Goal: Task Accomplishment & Management: Manage account settings

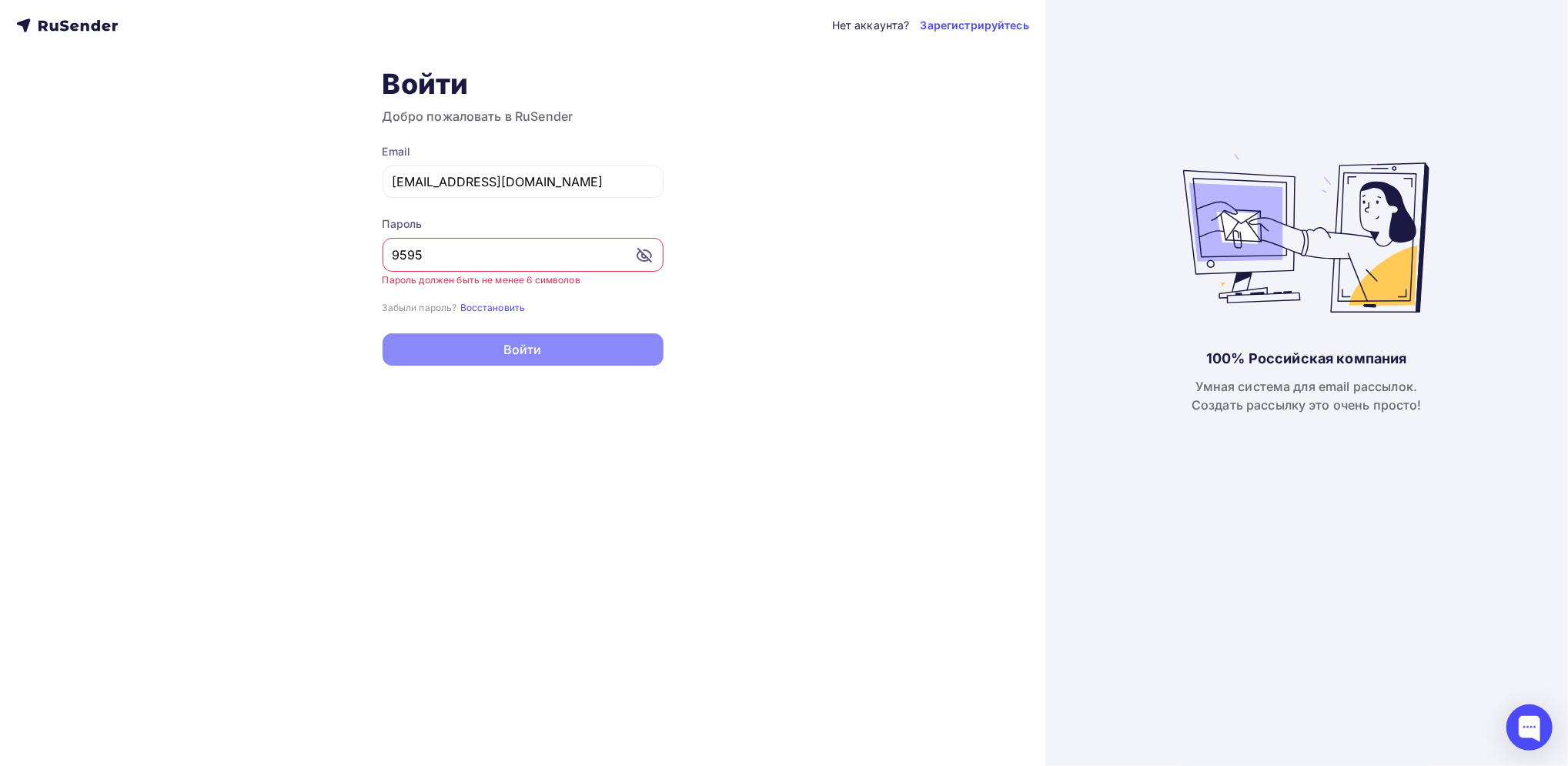
click at [437, 257] on input "9595" at bounding box center [513, 255] width 242 height 18
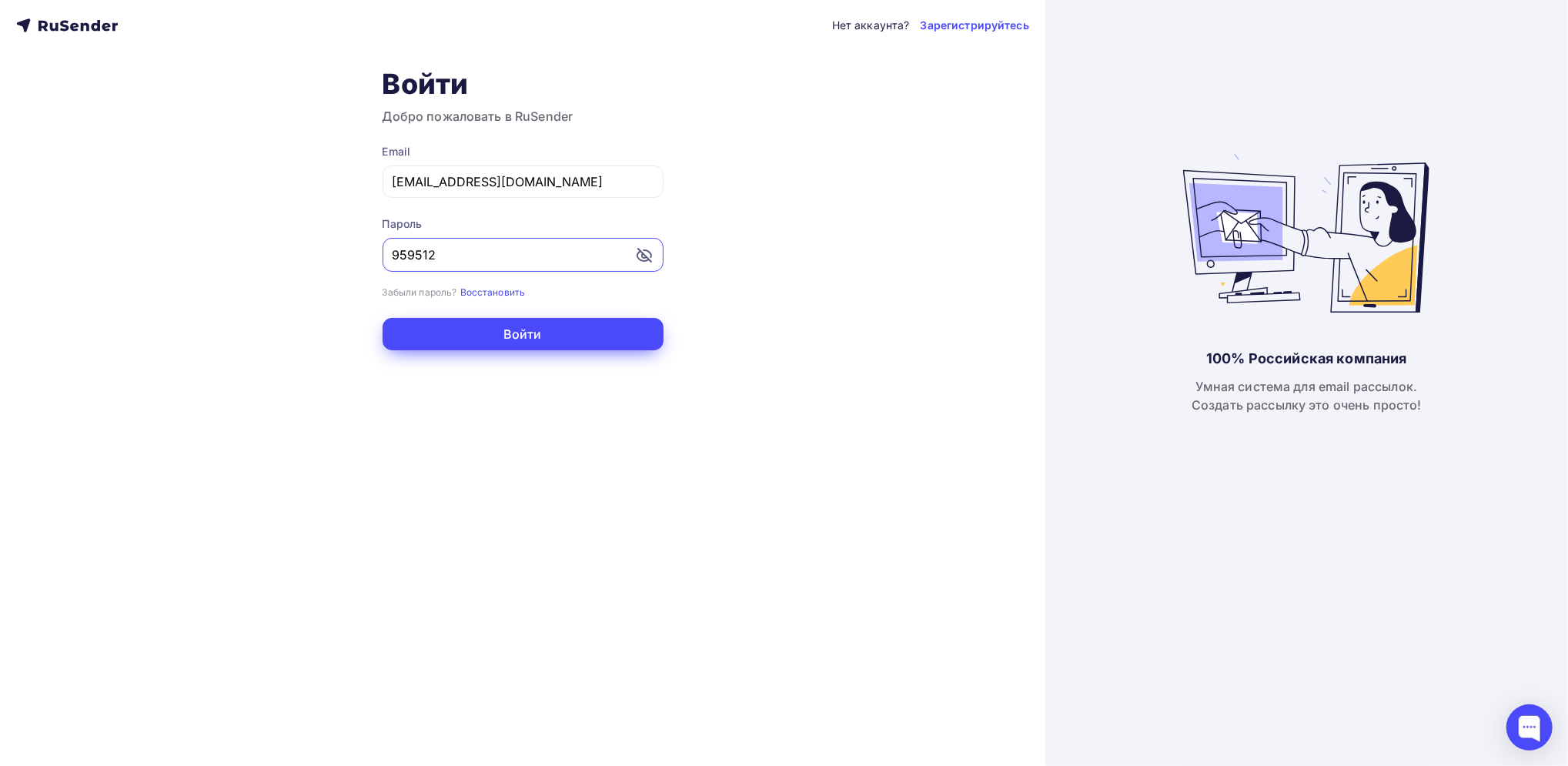
type input "959512"
click at [538, 321] on button "Войти" at bounding box center [523, 334] width 281 height 33
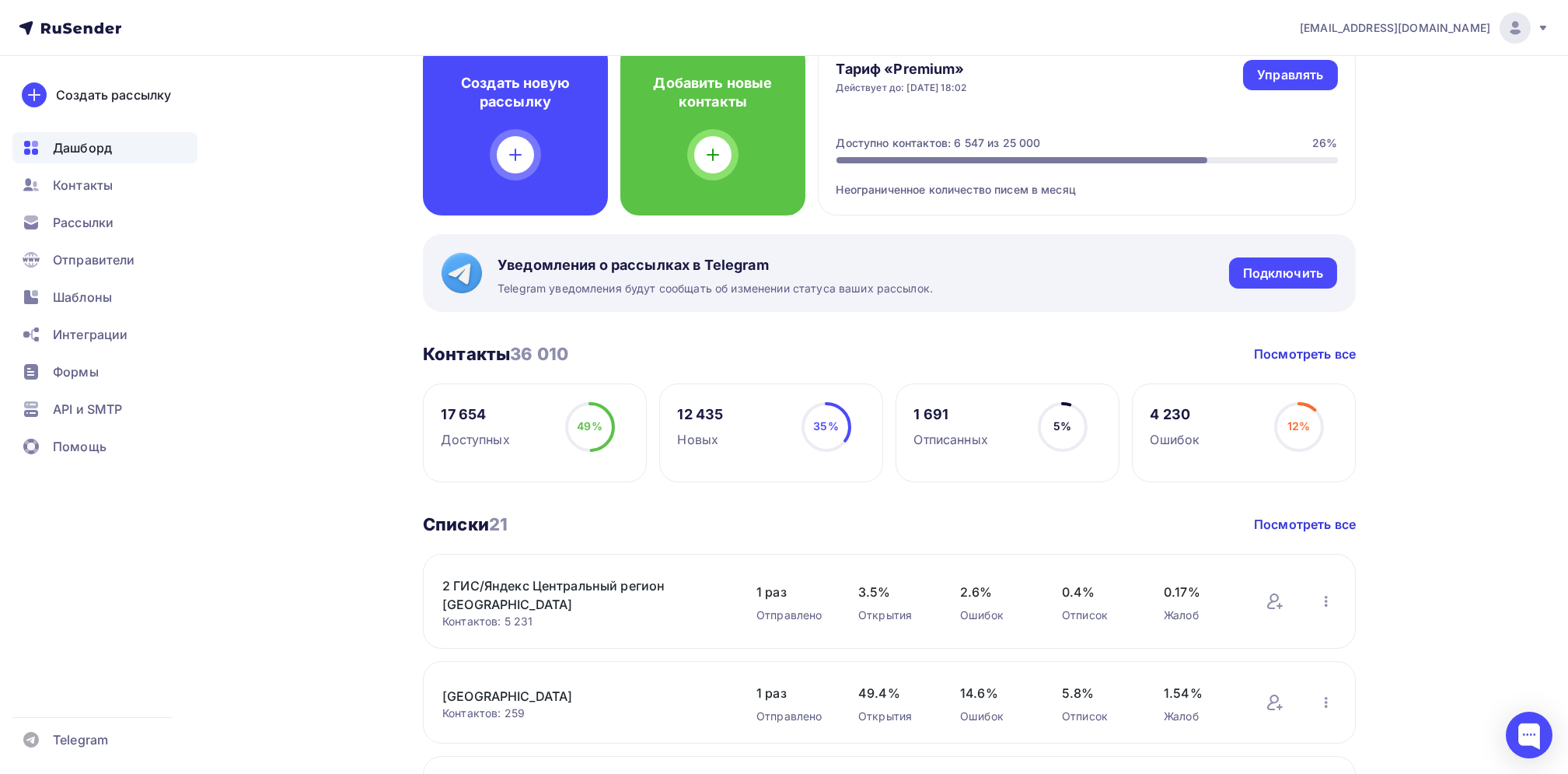
scroll to position [103, 0]
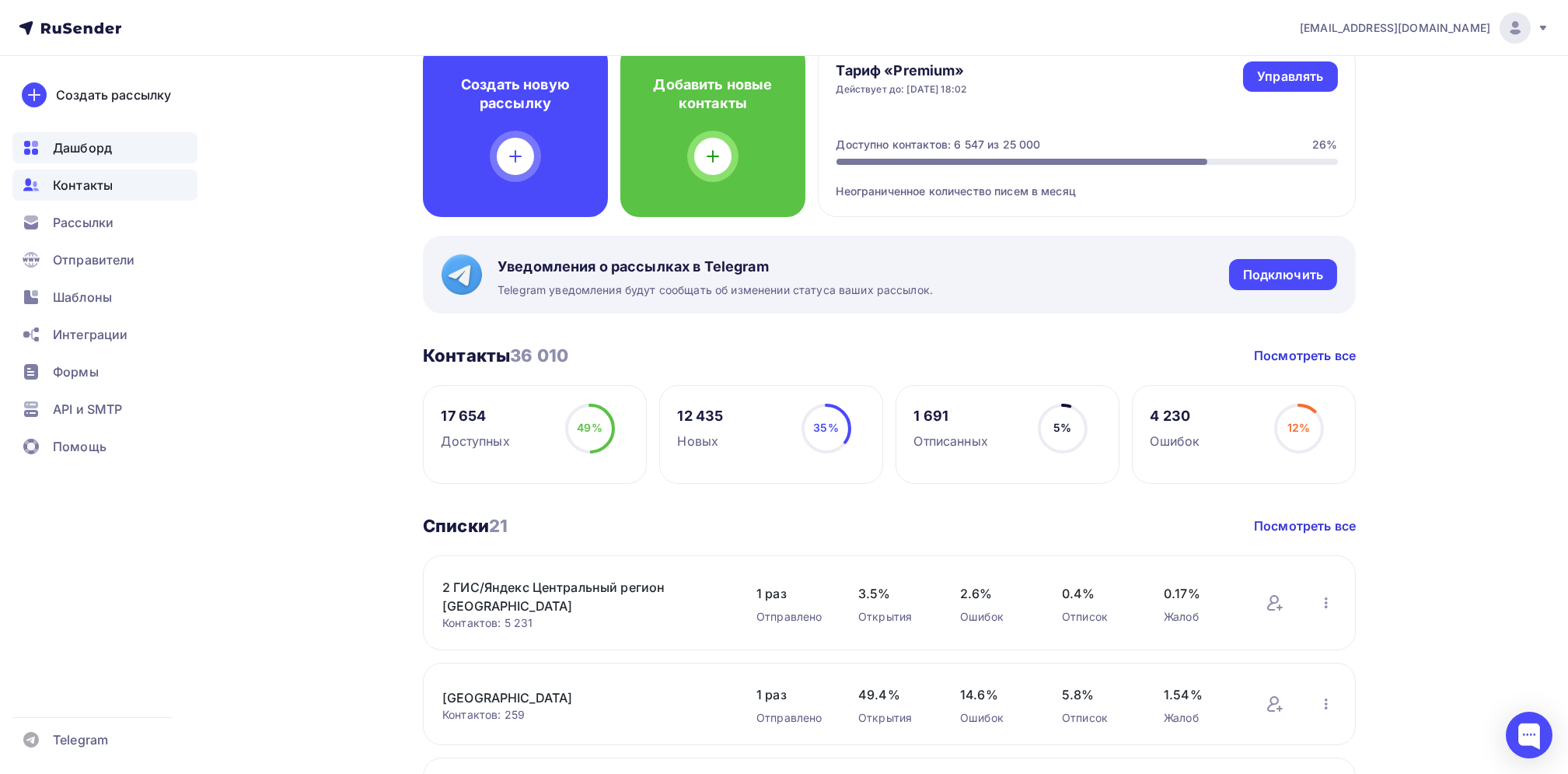
click at [87, 185] on span "Контакты" at bounding box center [82, 184] width 59 height 19
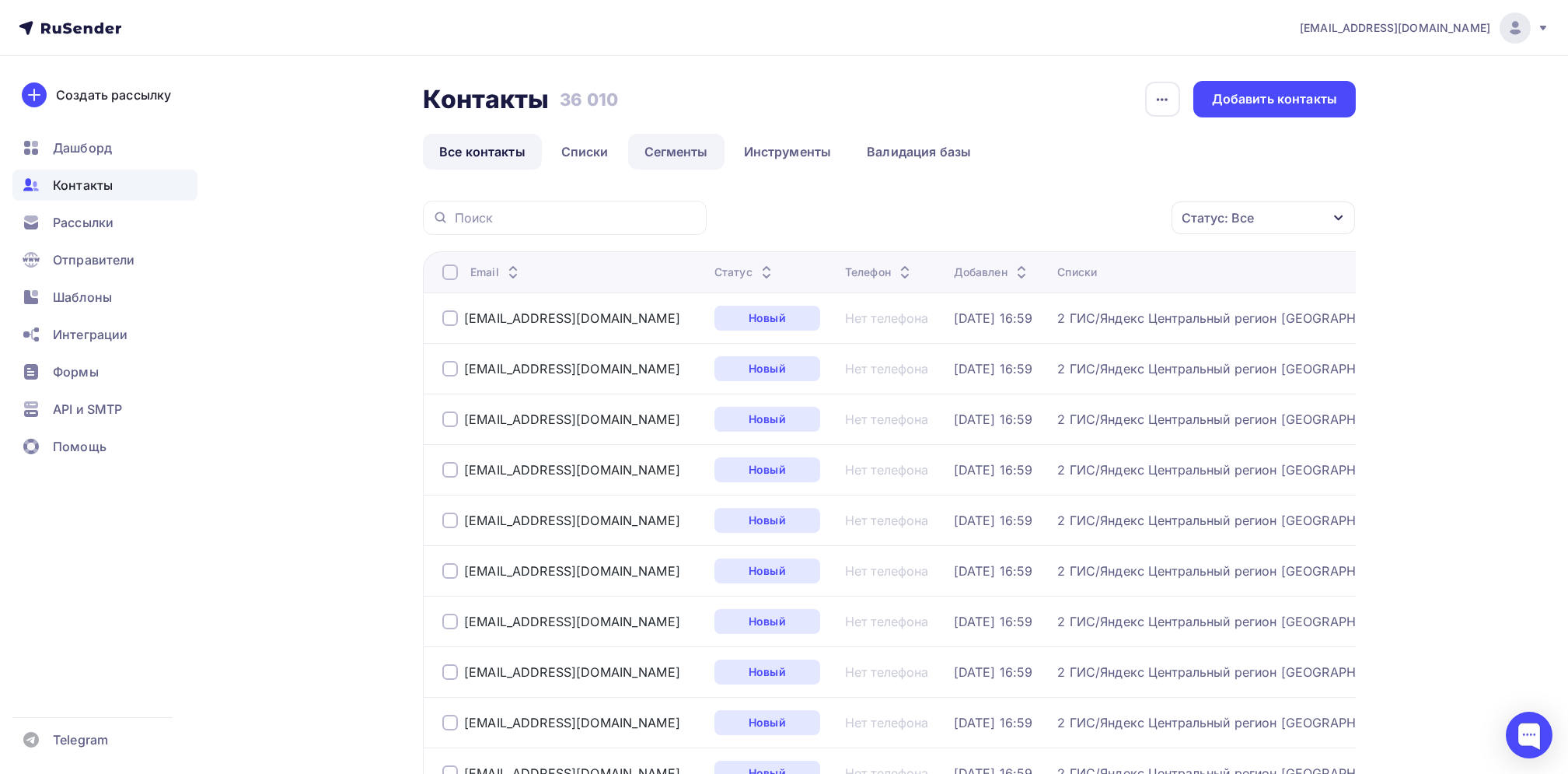
click at [677, 148] on link "Сегменты" at bounding box center [676, 151] width 96 height 36
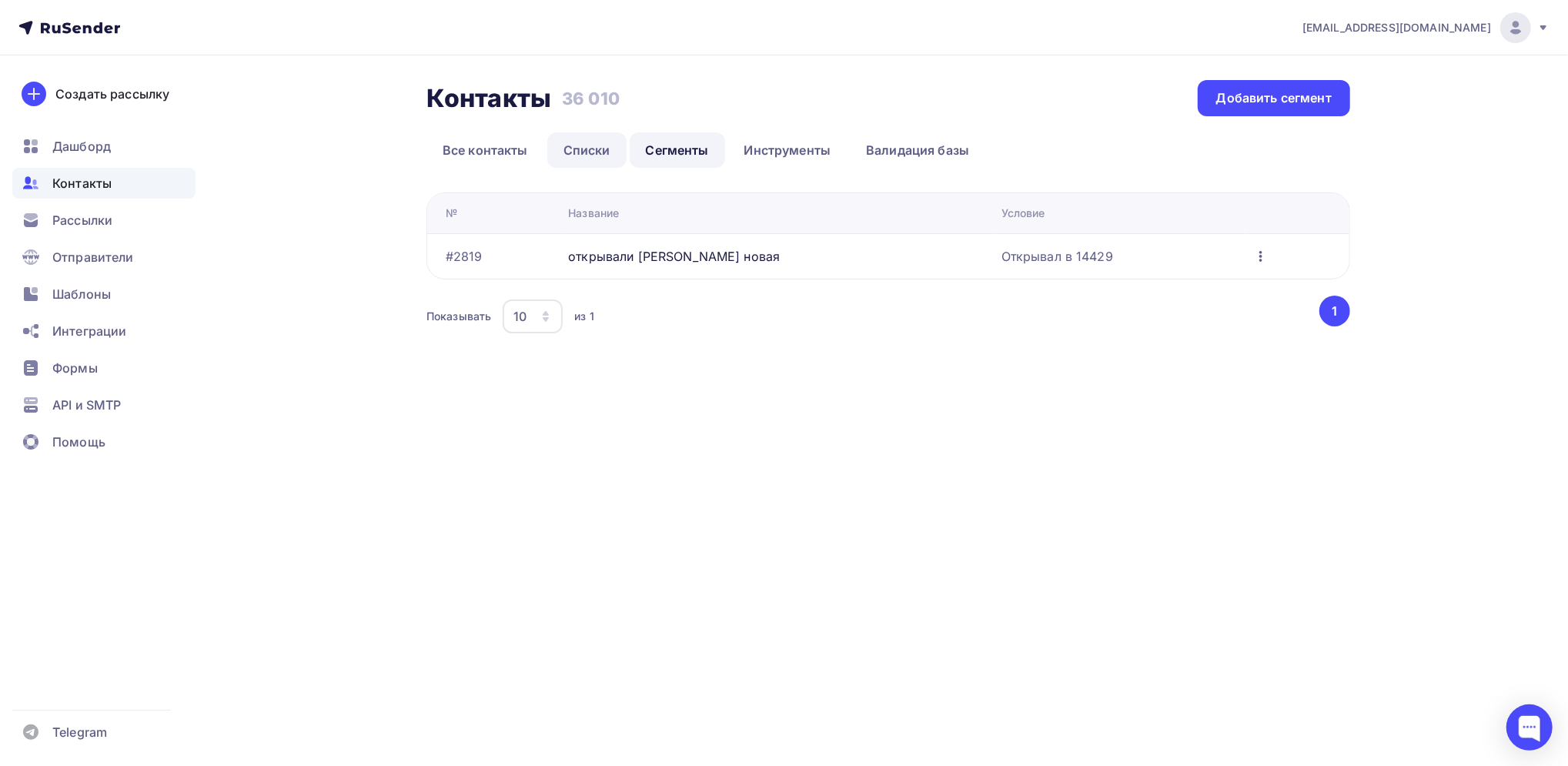
click at [573, 149] on link "Списки" at bounding box center [587, 150] width 79 height 36
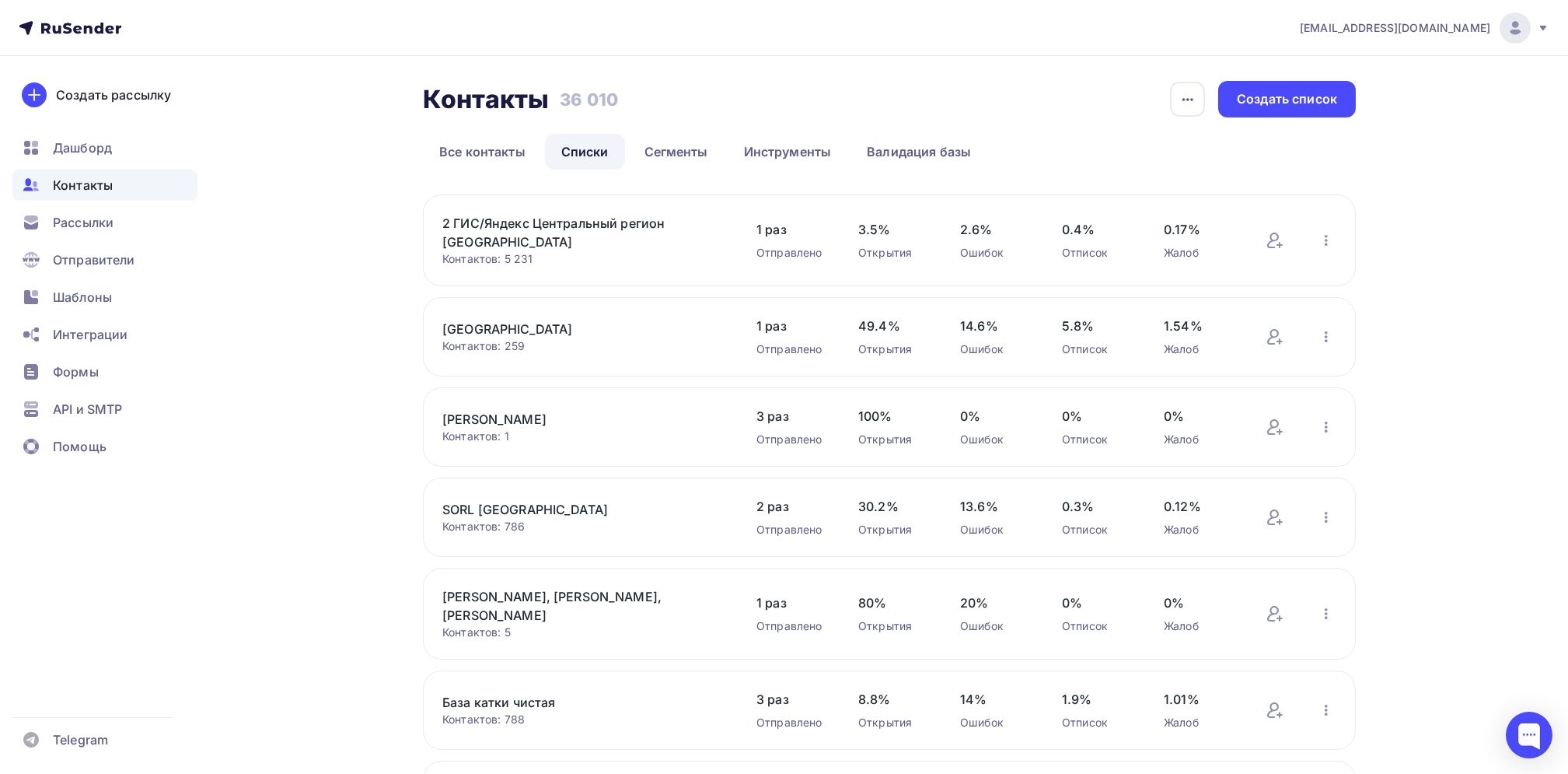
click at [583, 226] on link "2 ГИС/Яндекс Центральный регион РФ" at bounding box center [574, 232] width 264 height 37
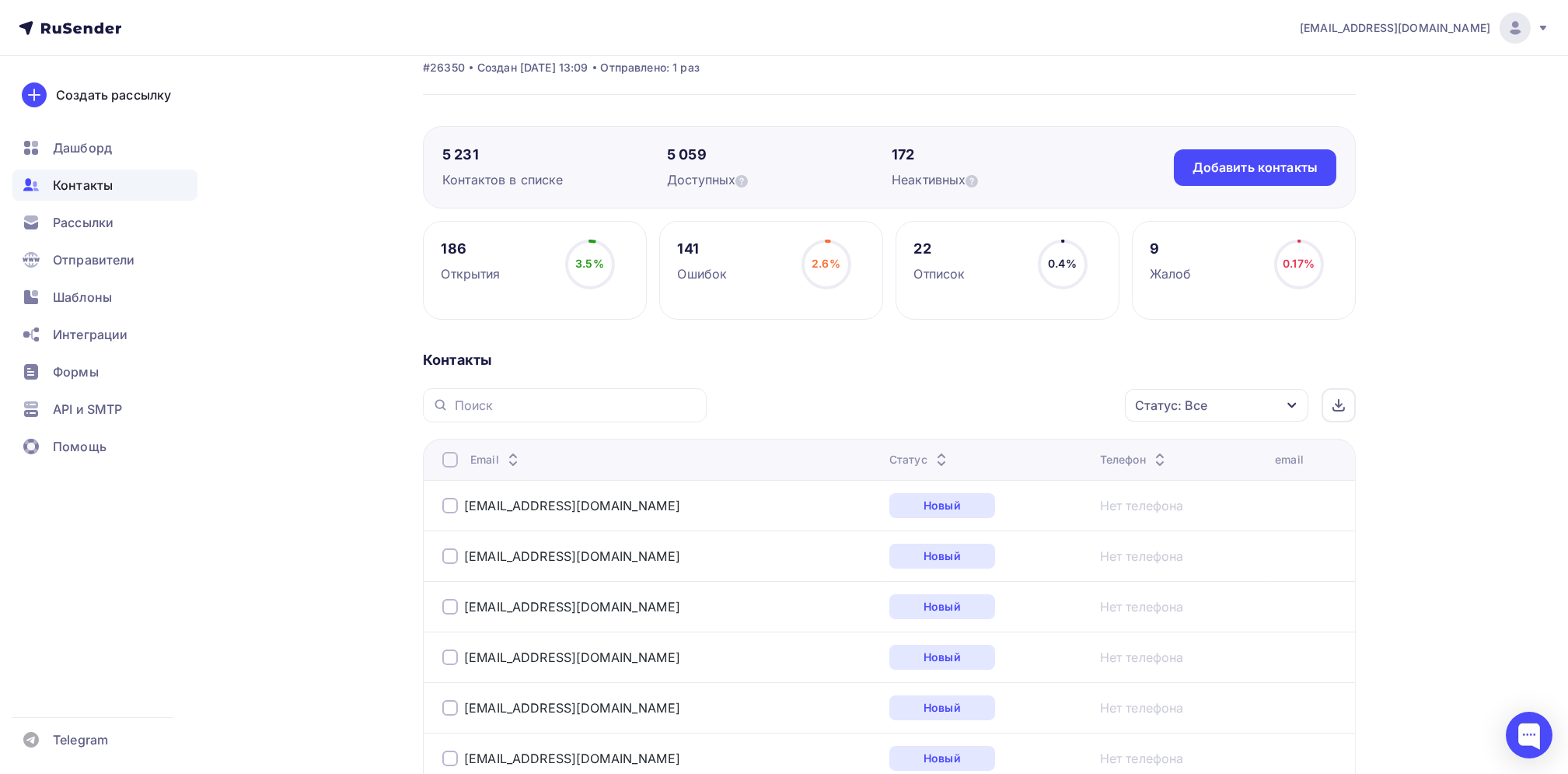
scroll to position [103, 0]
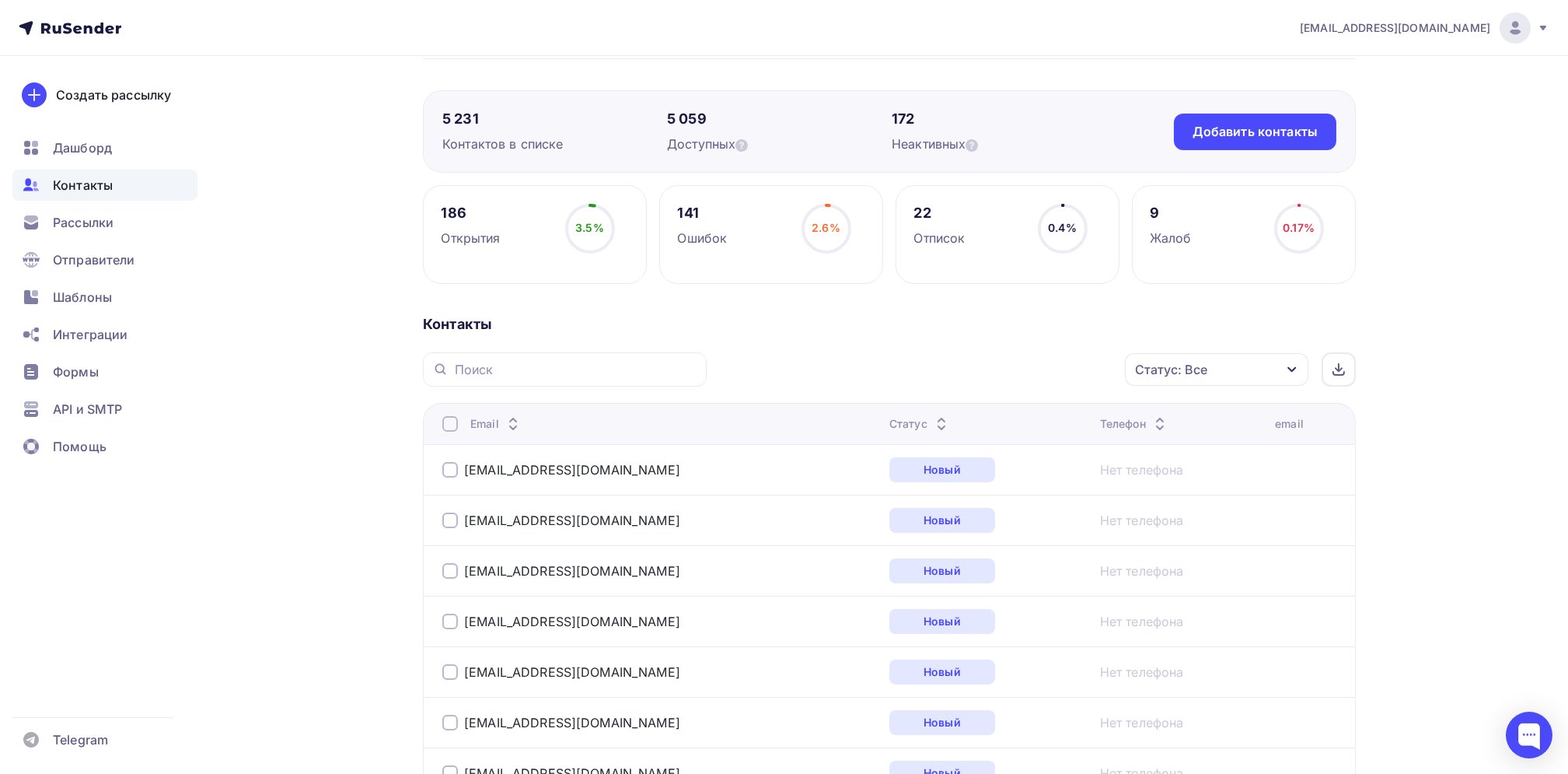
click at [1295, 368] on icon "button" at bounding box center [1291, 370] width 9 height 6
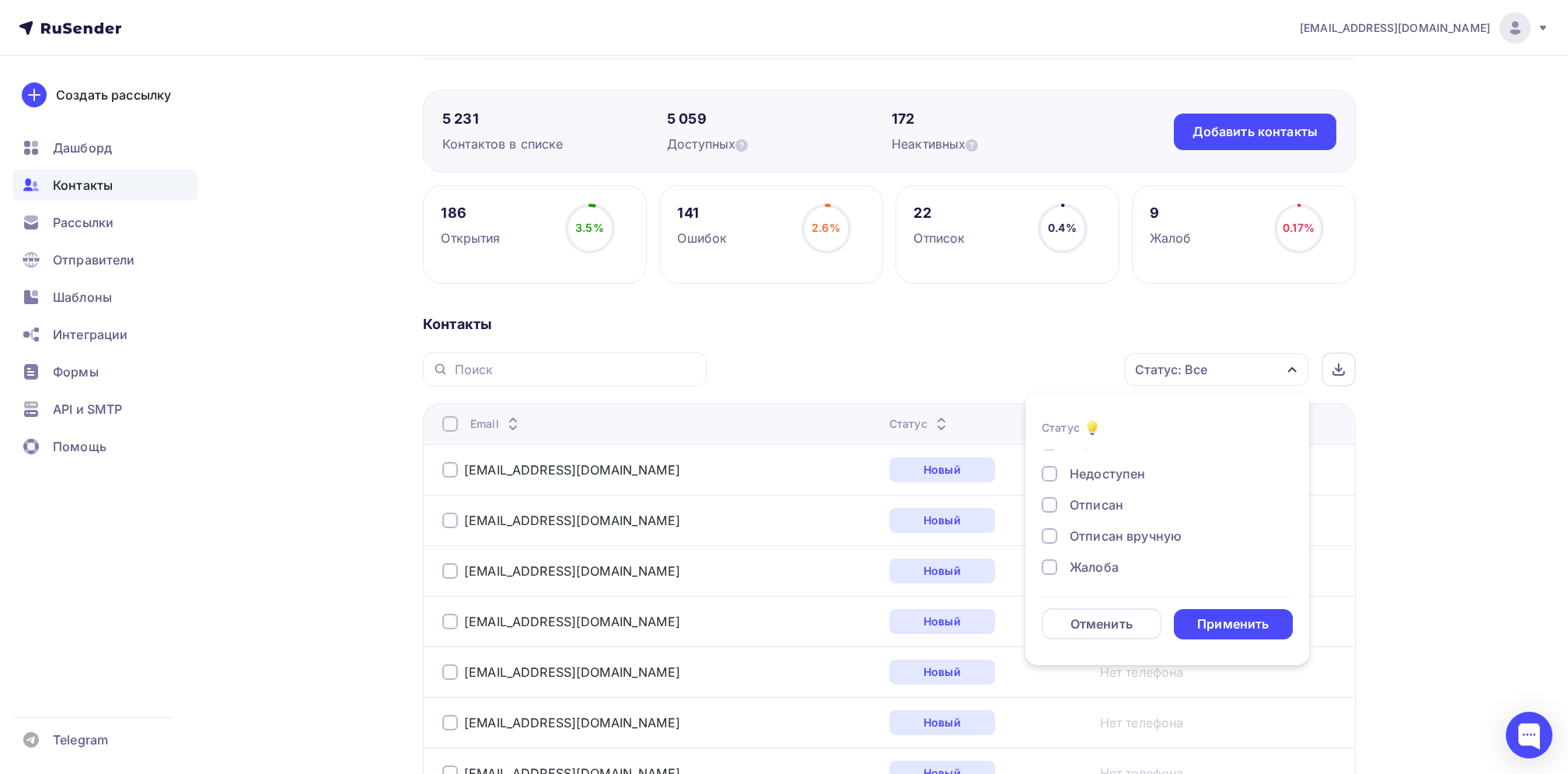
scroll to position [112, 0]
click at [1051, 561] on div at bounding box center [1050, 564] width 16 height 16
click at [1233, 629] on div "Применить" at bounding box center [1233, 624] width 71 height 18
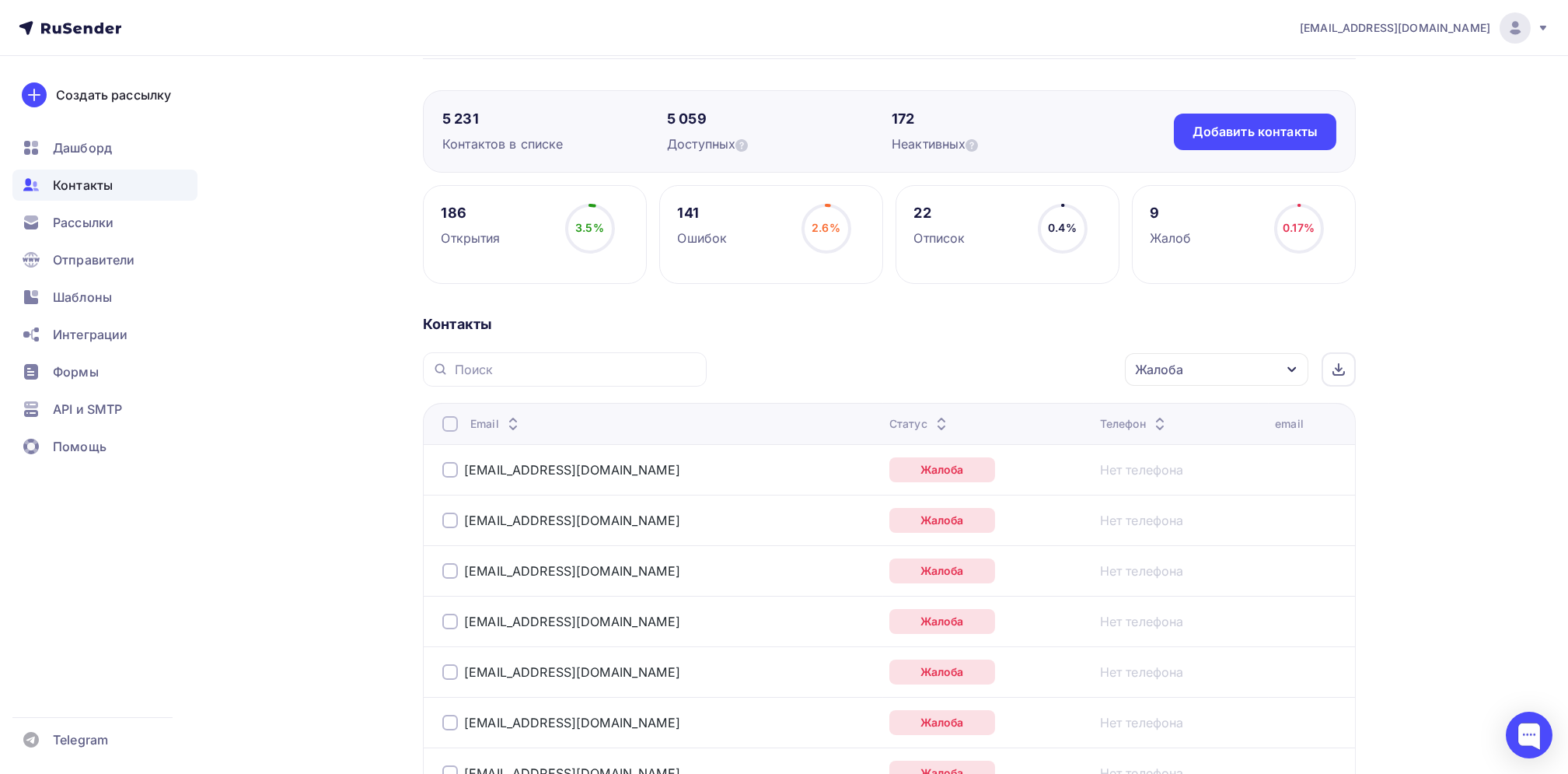
scroll to position [207, 0]
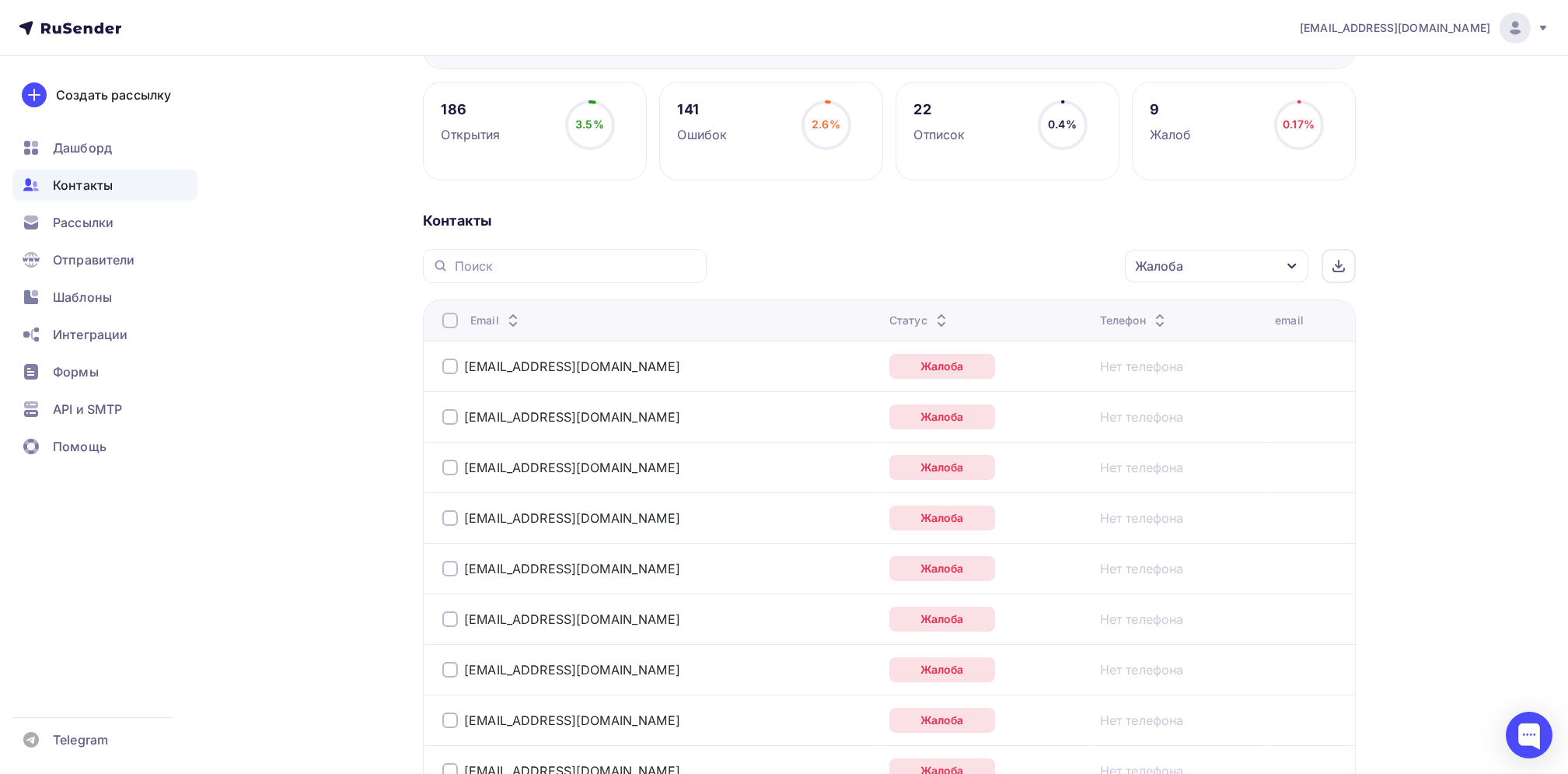
click at [448, 318] on div at bounding box center [450, 321] width 16 height 16
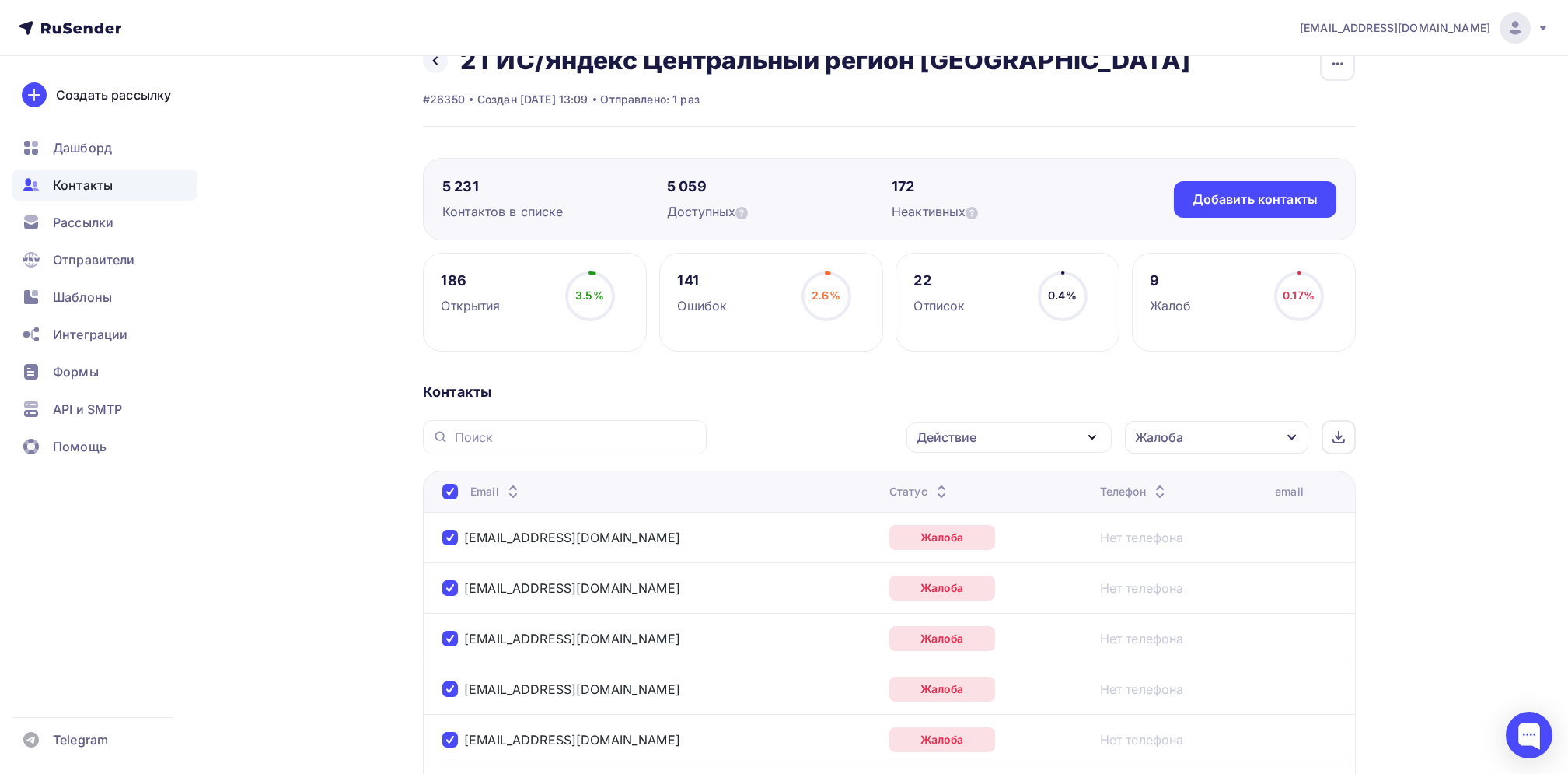
scroll to position [0, 0]
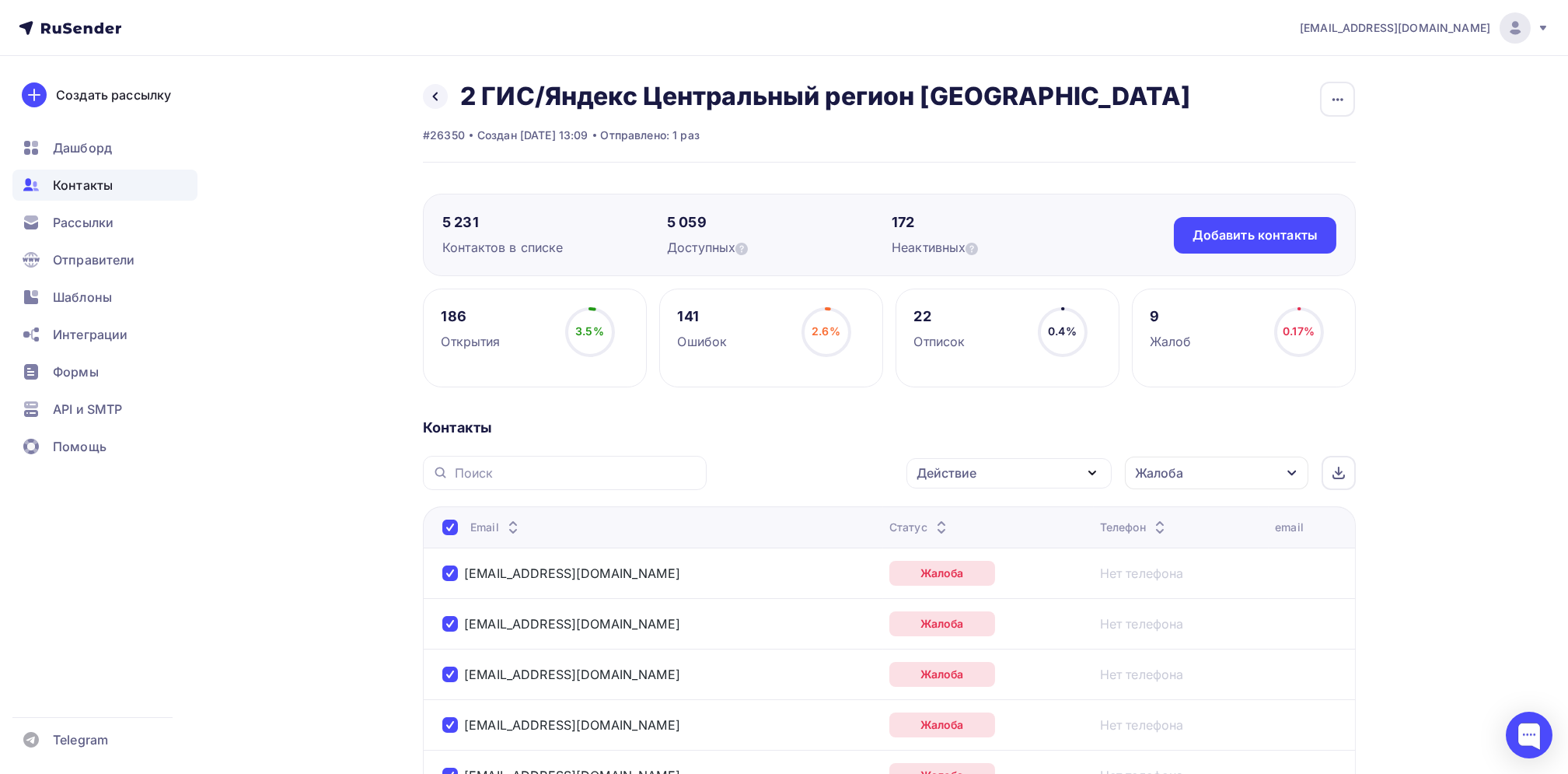
click at [1098, 468] on icon "button" at bounding box center [1091, 472] width 19 height 19
click at [960, 575] on div "Удалить" at bounding box center [950, 580] width 52 height 19
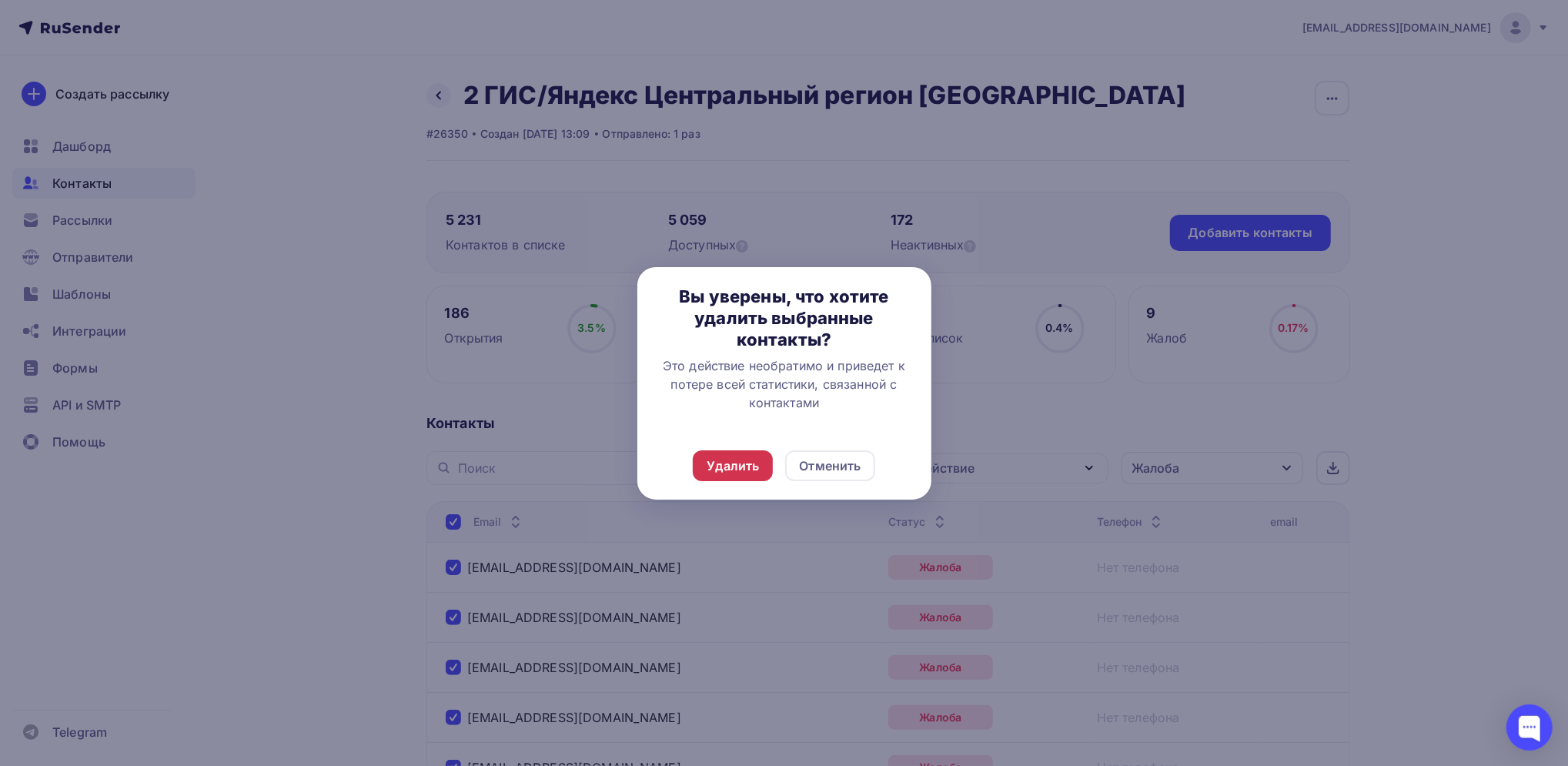
click at [750, 470] on div "Удалить" at bounding box center [732, 465] width 52 height 18
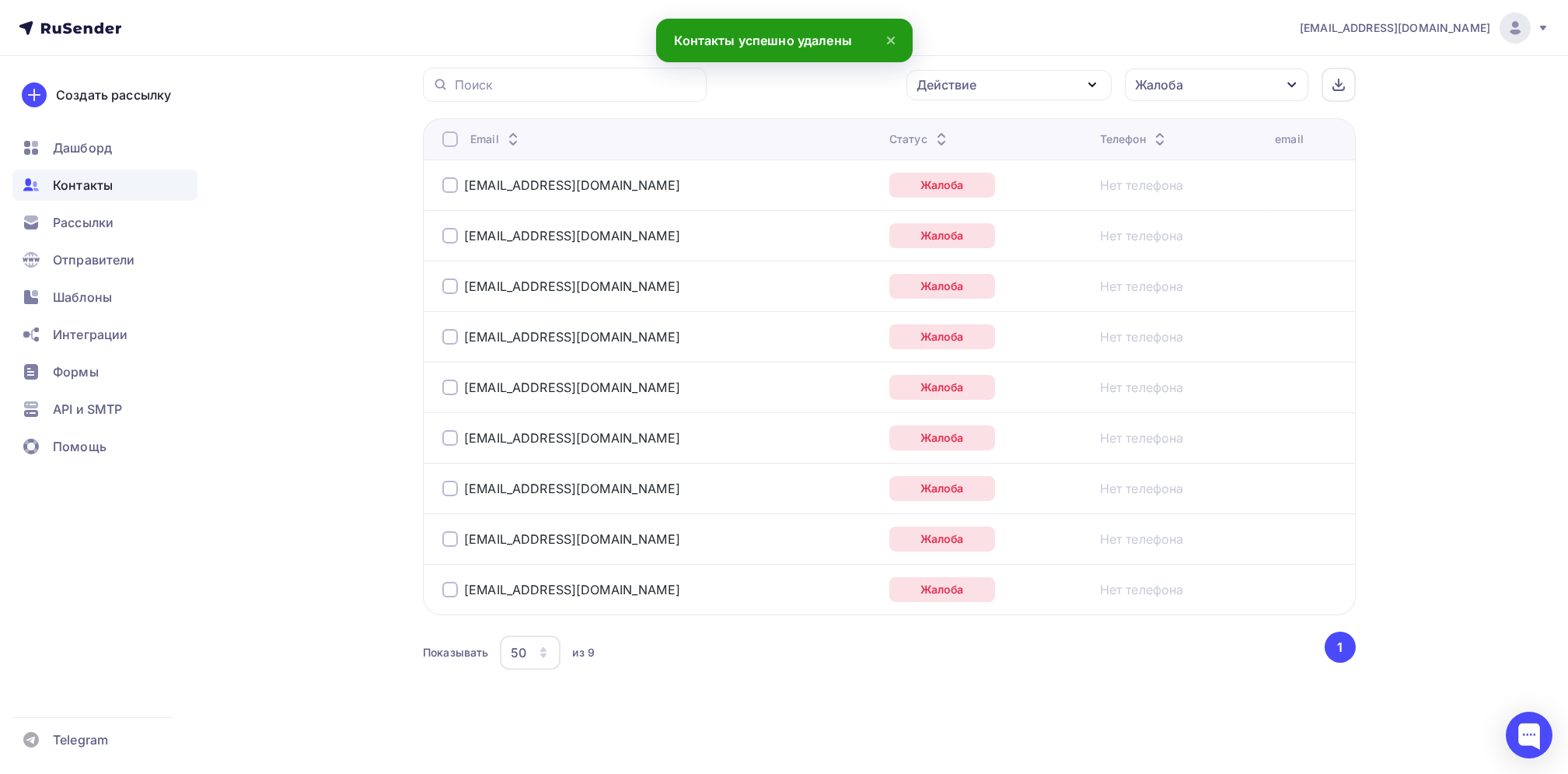
scroll to position [78, 0]
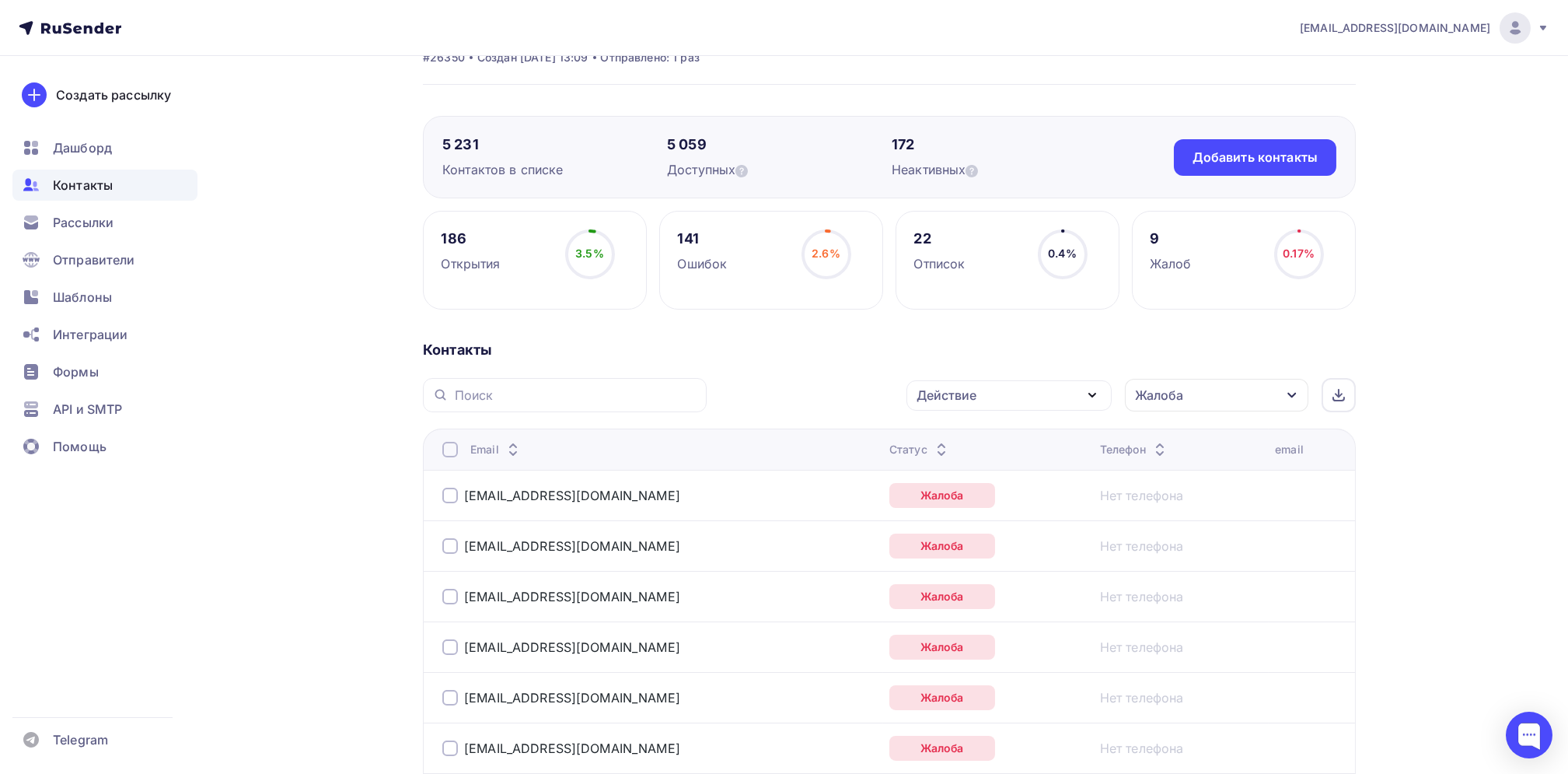
click at [452, 448] on div at bounding box center [450, 449] width 16 height 16
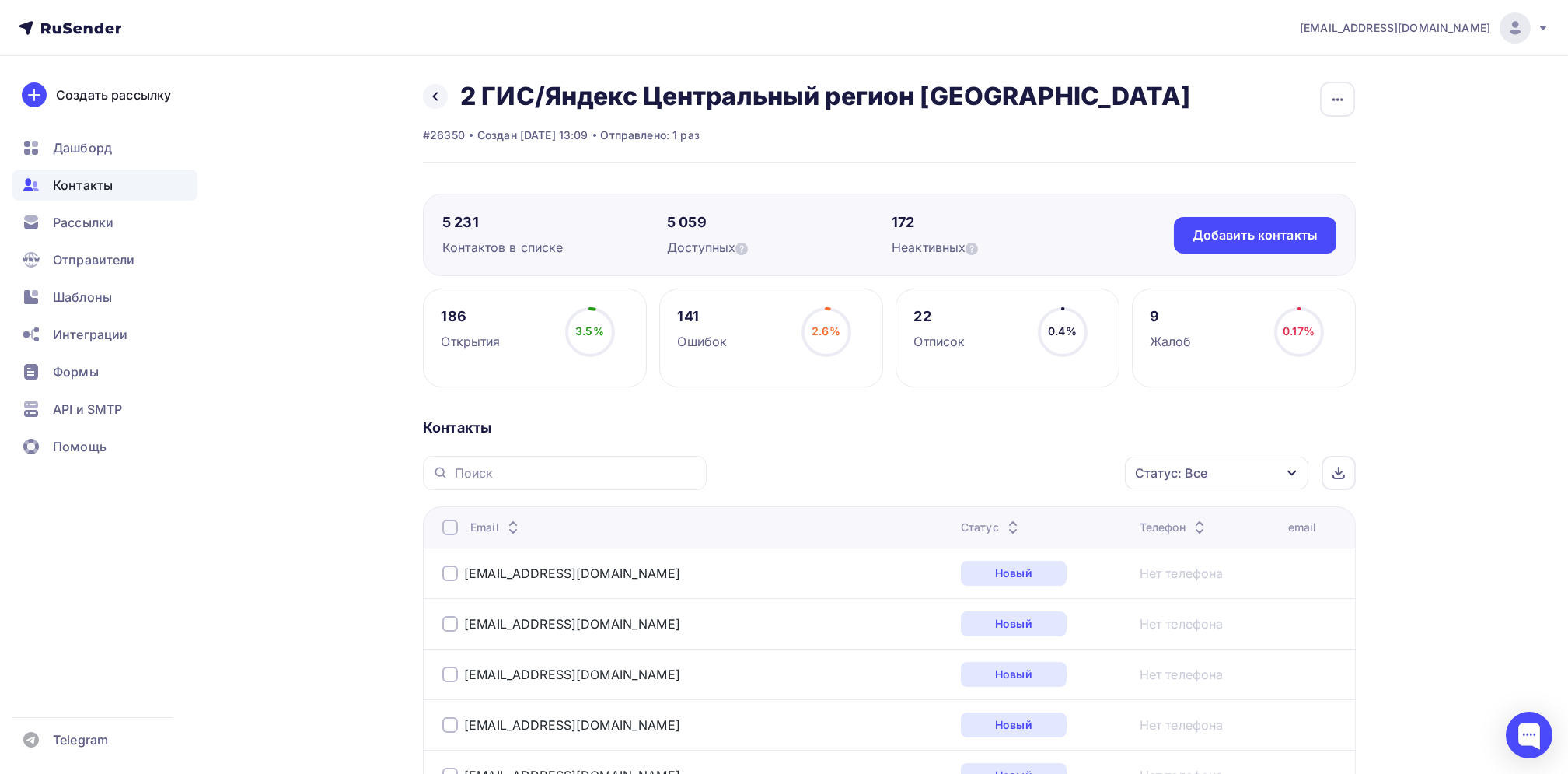
click at [1295, 473] on icon "button" at bounding box center [1292, 473] width 13 height 13
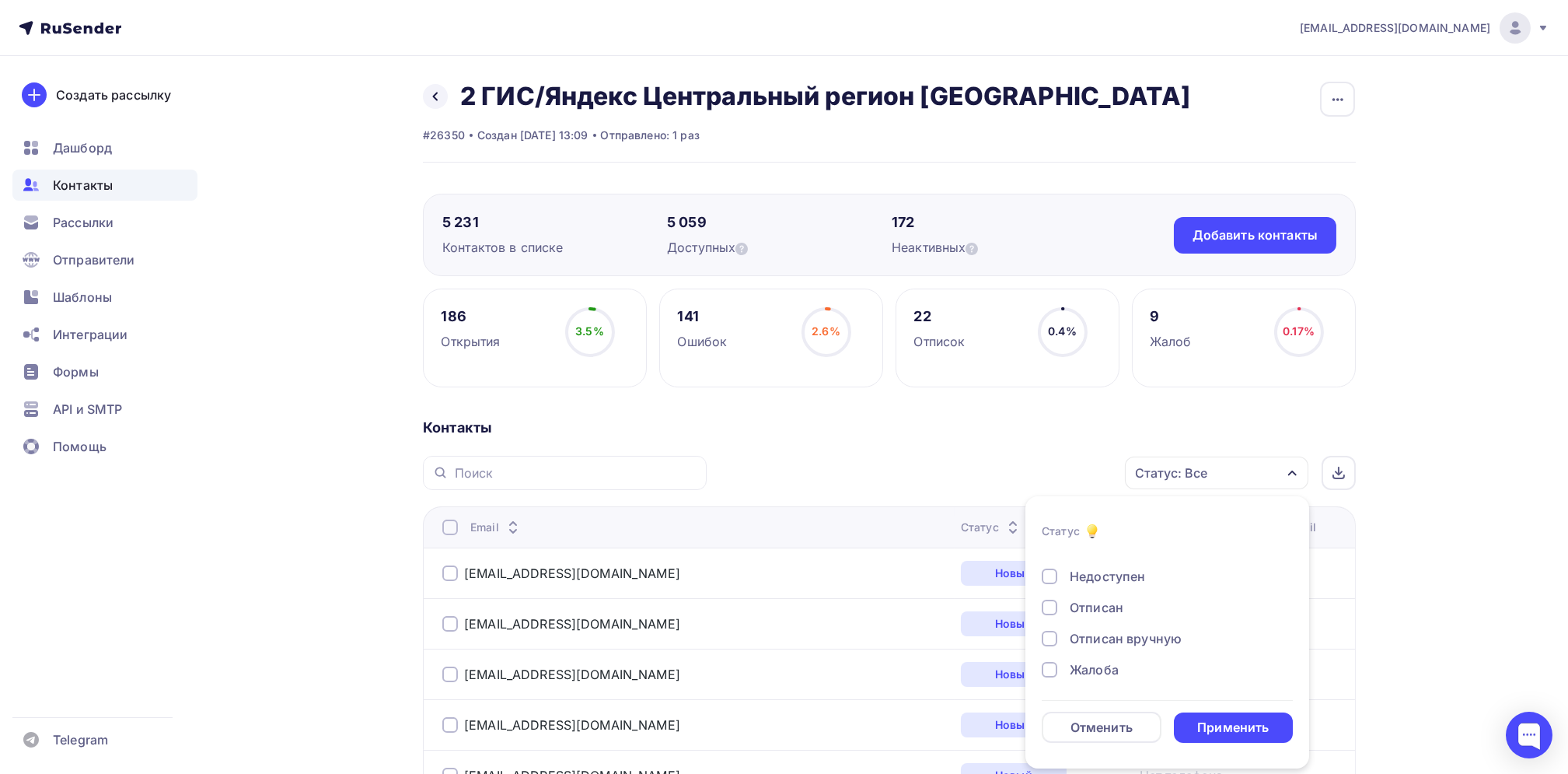
scroll to position [112, 0]
click at [1040, 660] on li "Статус Новый Активный Не существует Переполнен Недоступен Отписан Отписан вручн…" at bounding box center [1166, 633] width 284 height 253
click at [1048, 674] on div at bounding box center [1050, 668] width 16 height 16
click at [1213, 728] on div "Применить" at bounding box center [1233, 727] width 71 height 18
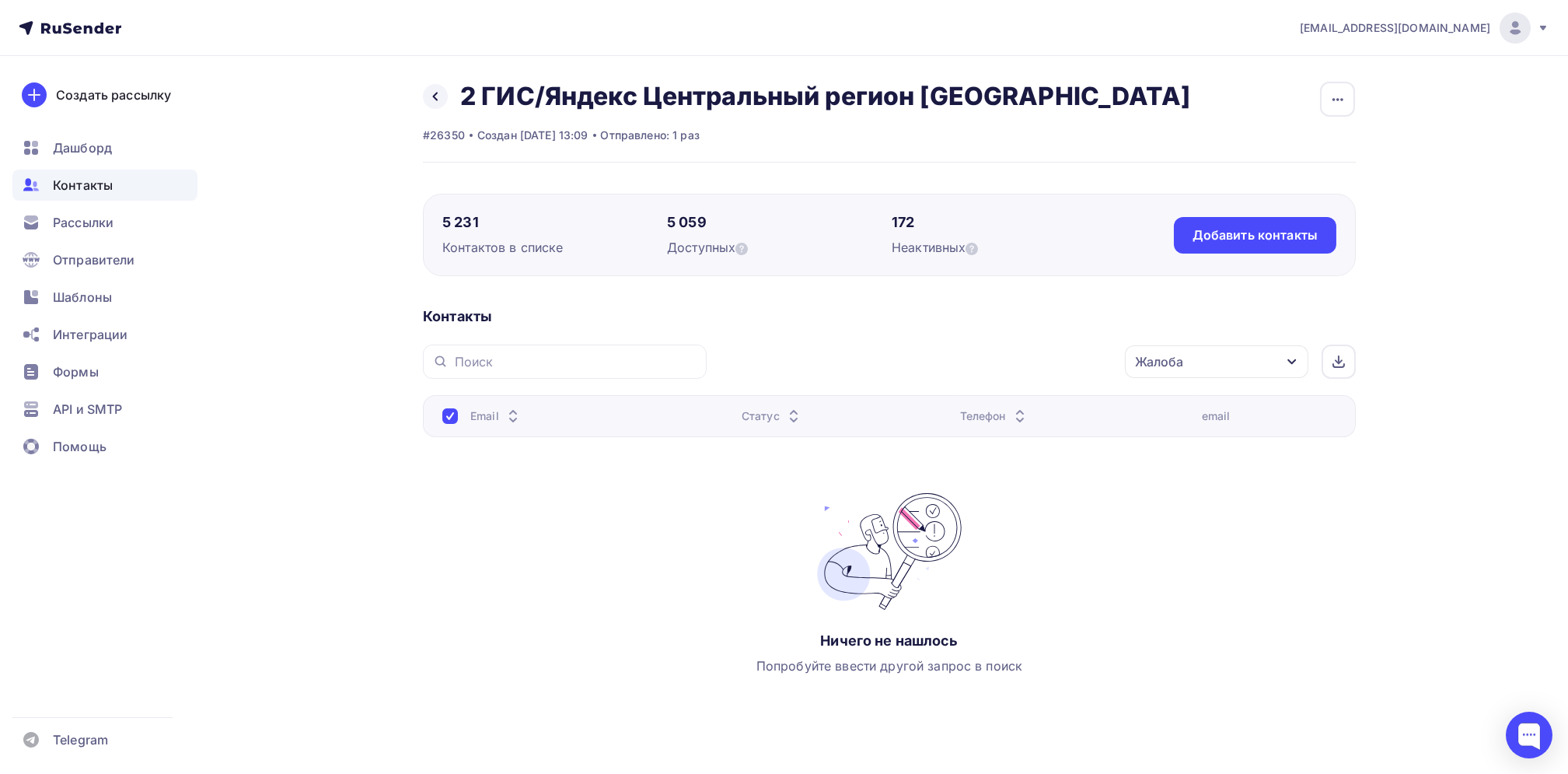
click at [1296, 360] on icon "button" at bounding box center [1292, 362] width 13 height 13
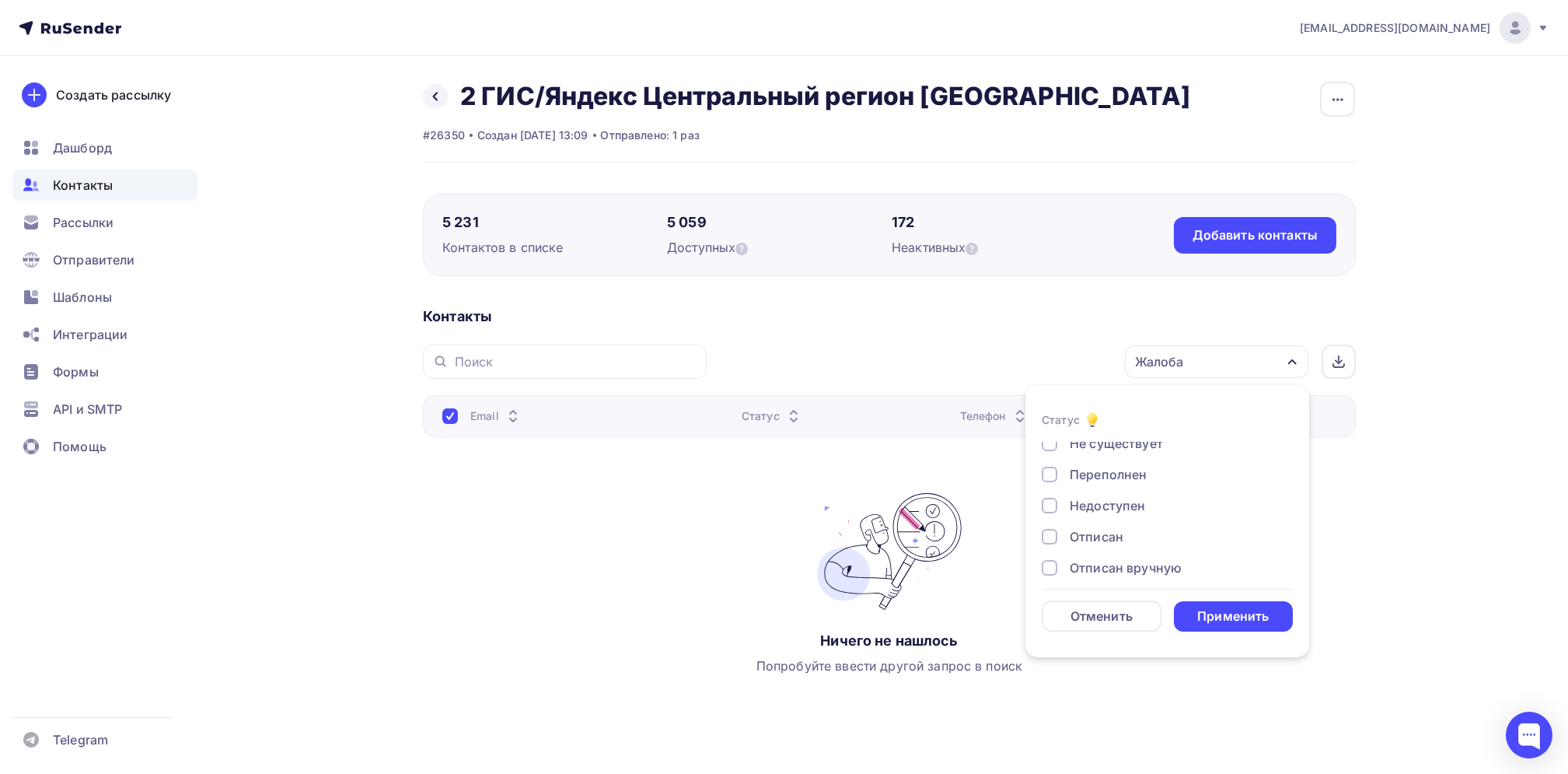
scroll to position [103, 0]
click at [1053, 564] on div at bounding box center [1050, 565] width 16 height 16
click at [1052, 533] on div at bounding box center [1050, 534] width 16 height 16
click at [1052, 509] on div at bounding box center [1050, 503] width 16 height 16
click at [1209, 613] on div "Применить" at bounding box center [1233, 616] width 71 height 18
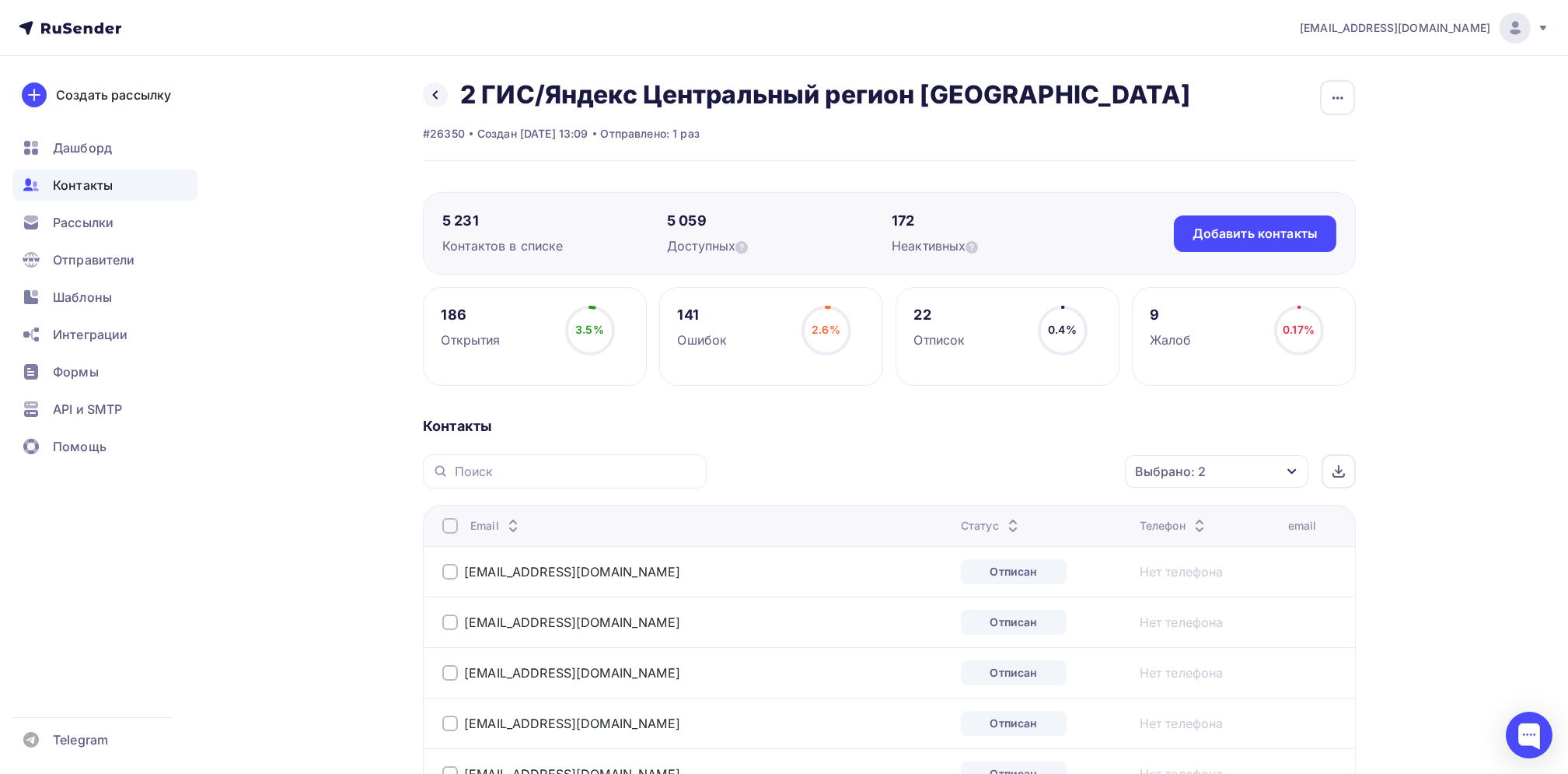
scroll to position [0, 0]
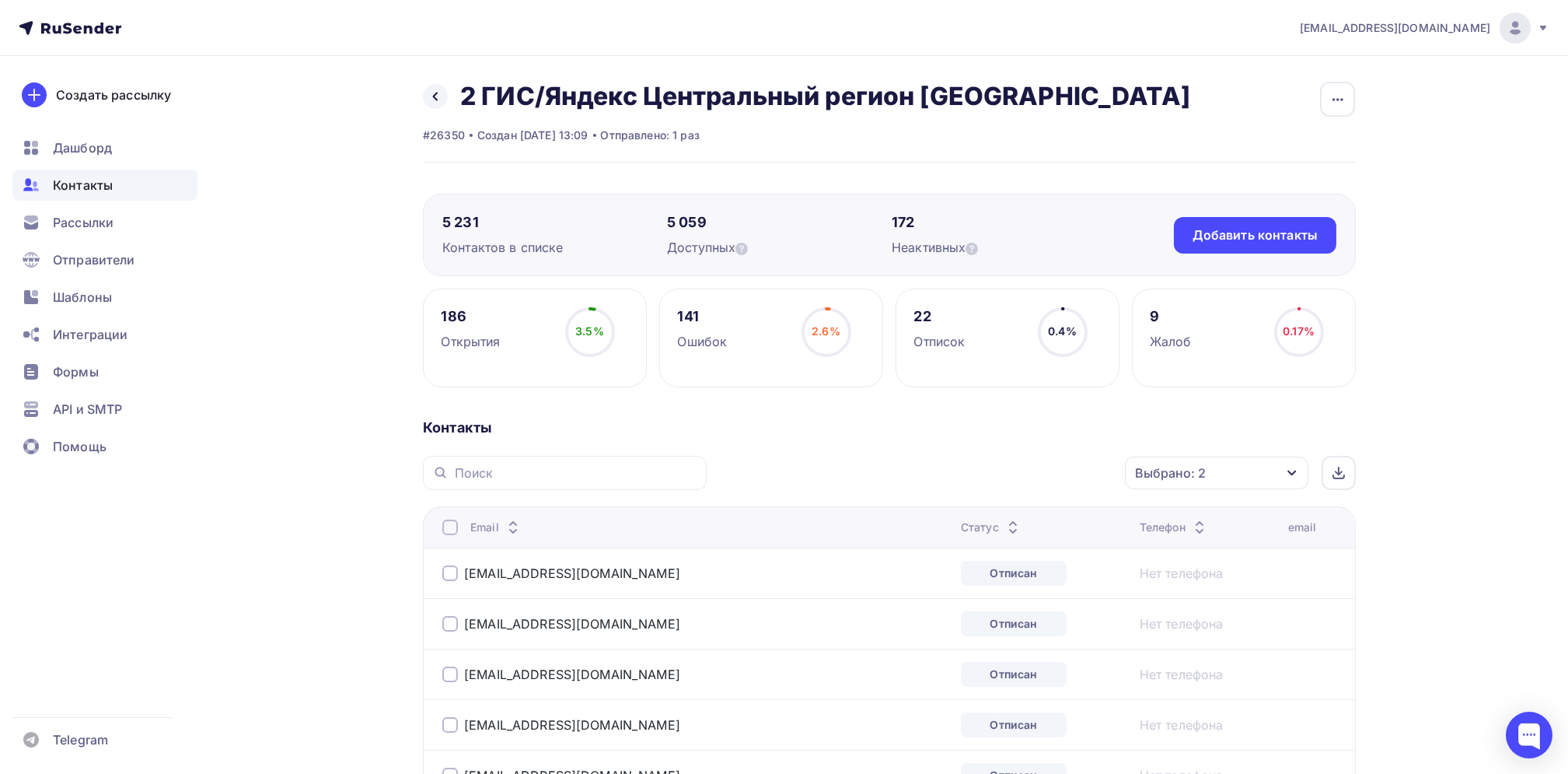
click at [445, 527] on div at bounding box center [450, 527] width 16 height 16
click at [1097, 473] on icon "button" at bounding box center [1091, 472] width 19 height 19
click at [956, 579] on div "Удалить" at bounding box center [950, 580] width 52 height 19
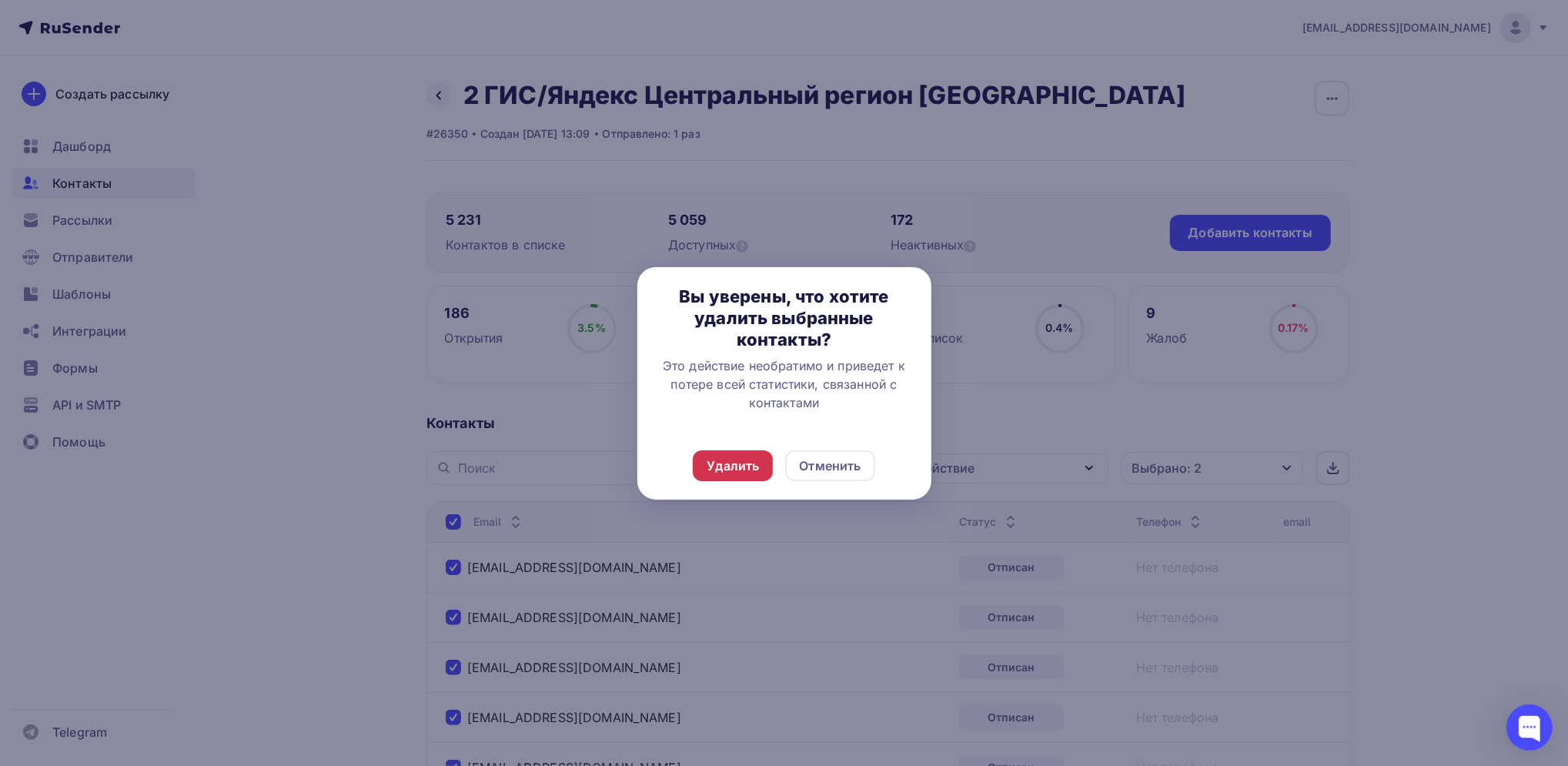
click at [733, 470] on div "Удалить" at bounding box center [732, 465] width 52 height 18
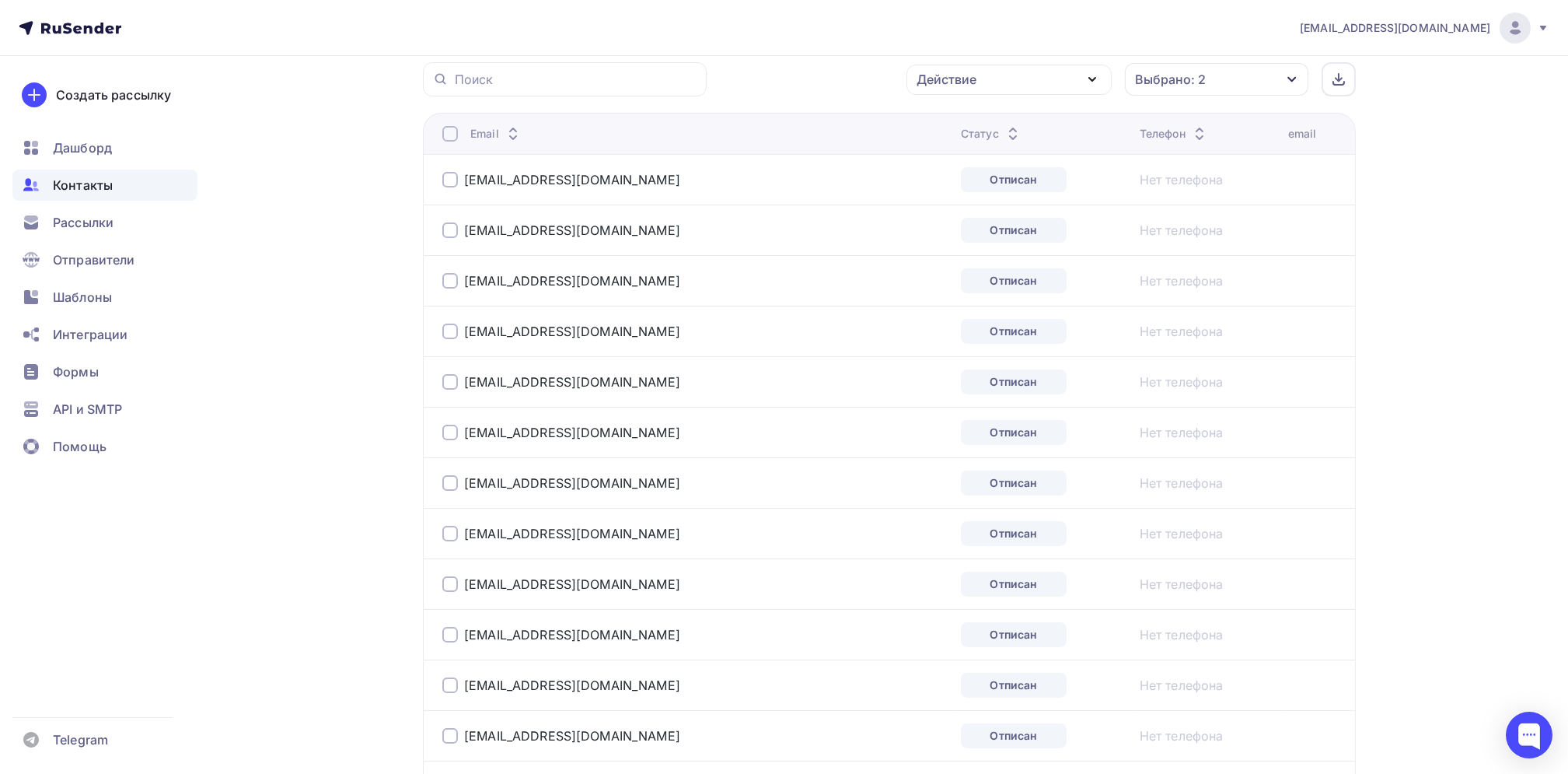
scroll to position [321, 0]
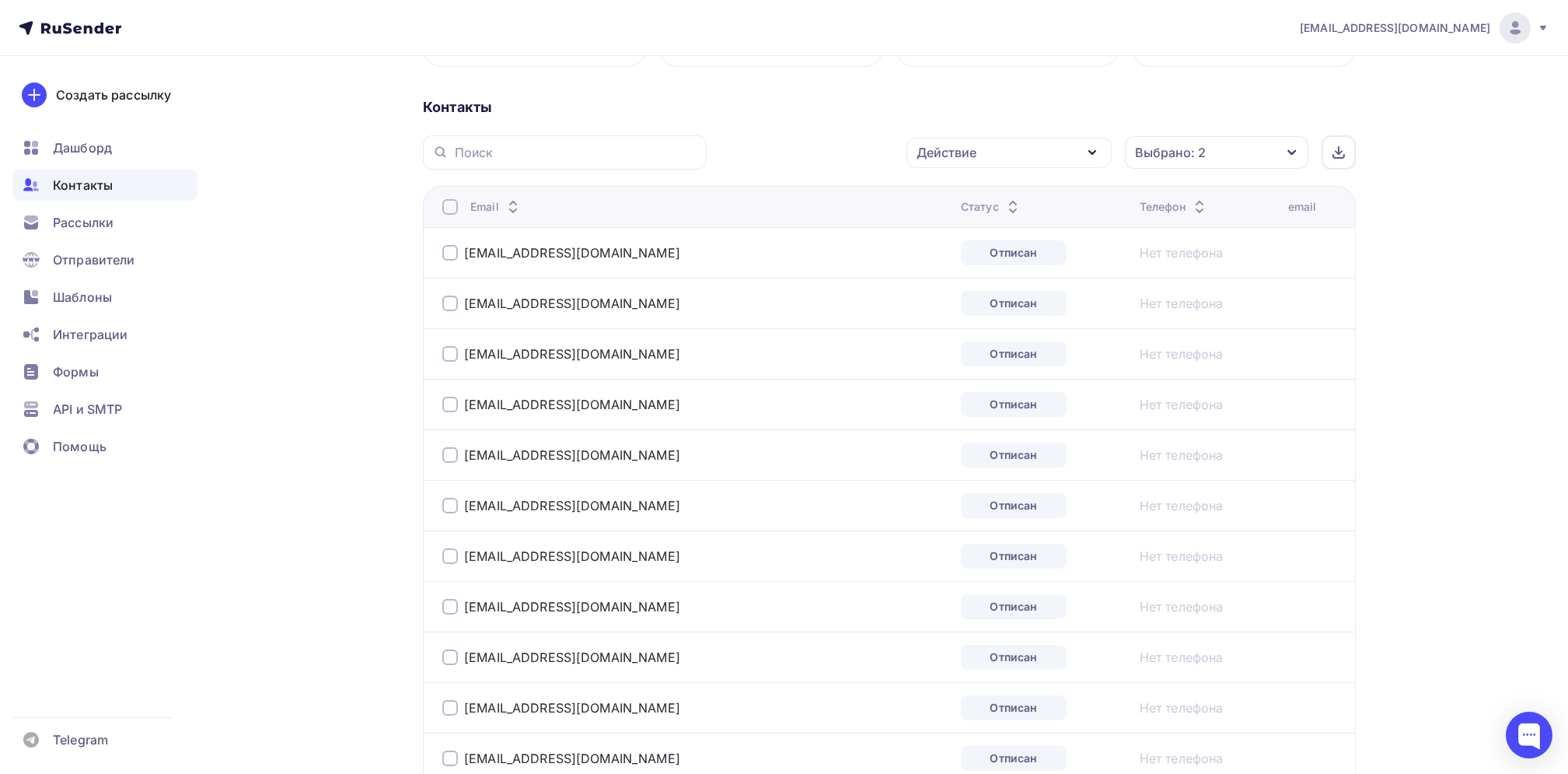
click at [452, 207] on div at bounding box center [450, 207] width 16 height 16
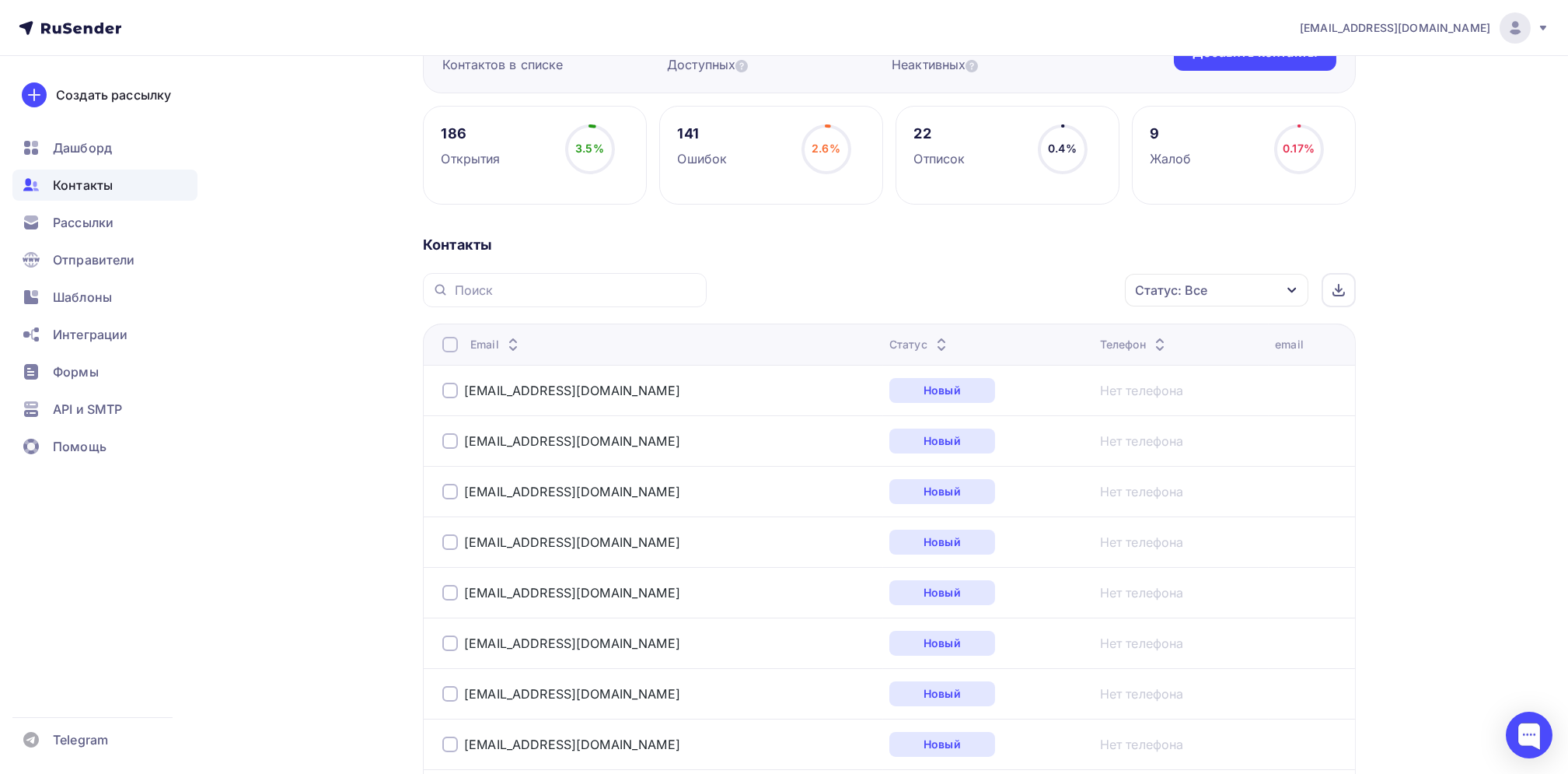
scroll to position [207, 0]
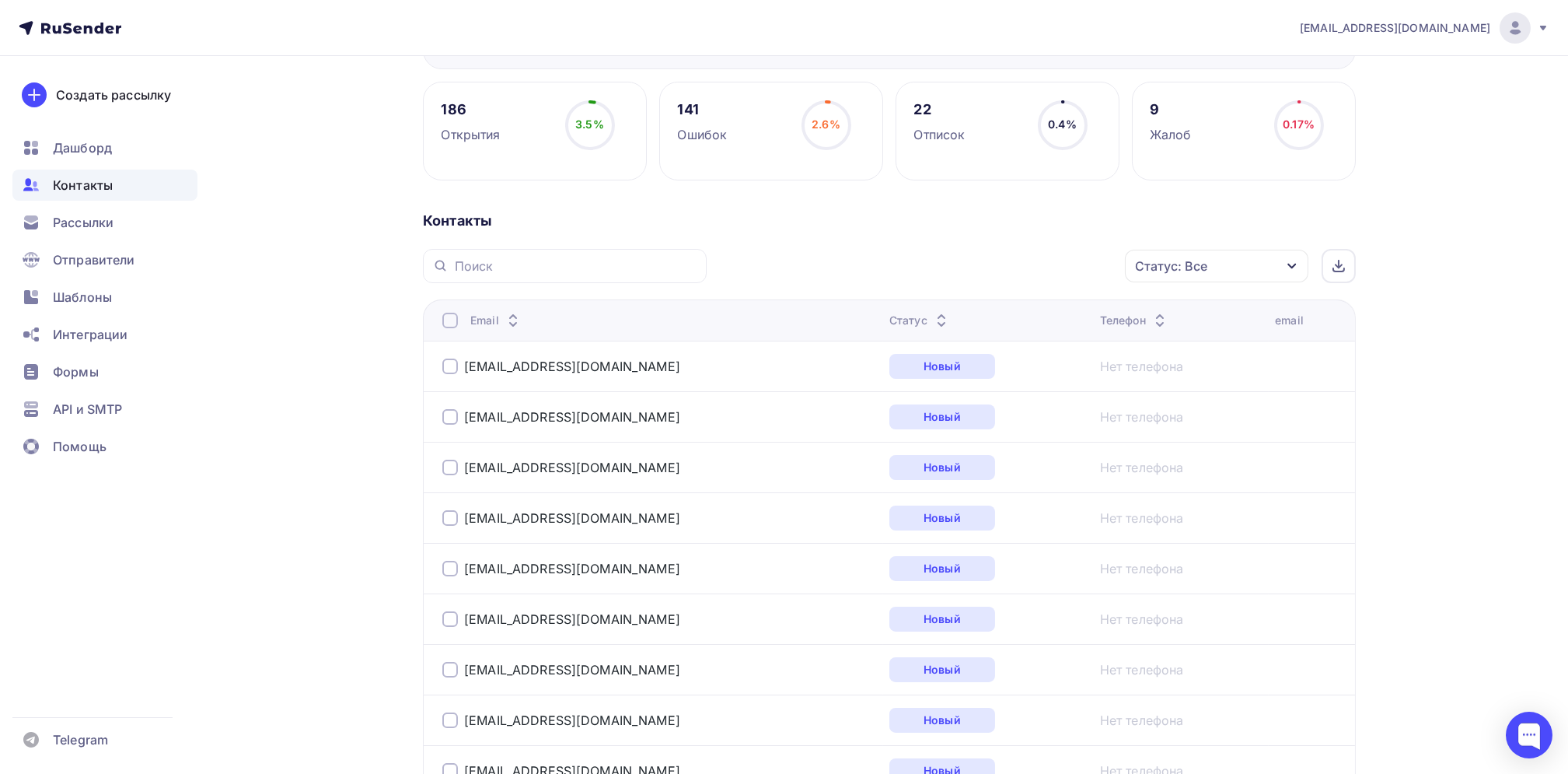
click at [1294, 265] on icon "button" at bounding box center [1291, 266] width 9 height 6
click at [1050, 458] on div at bounding box center [1050, 461] width 16 height 16
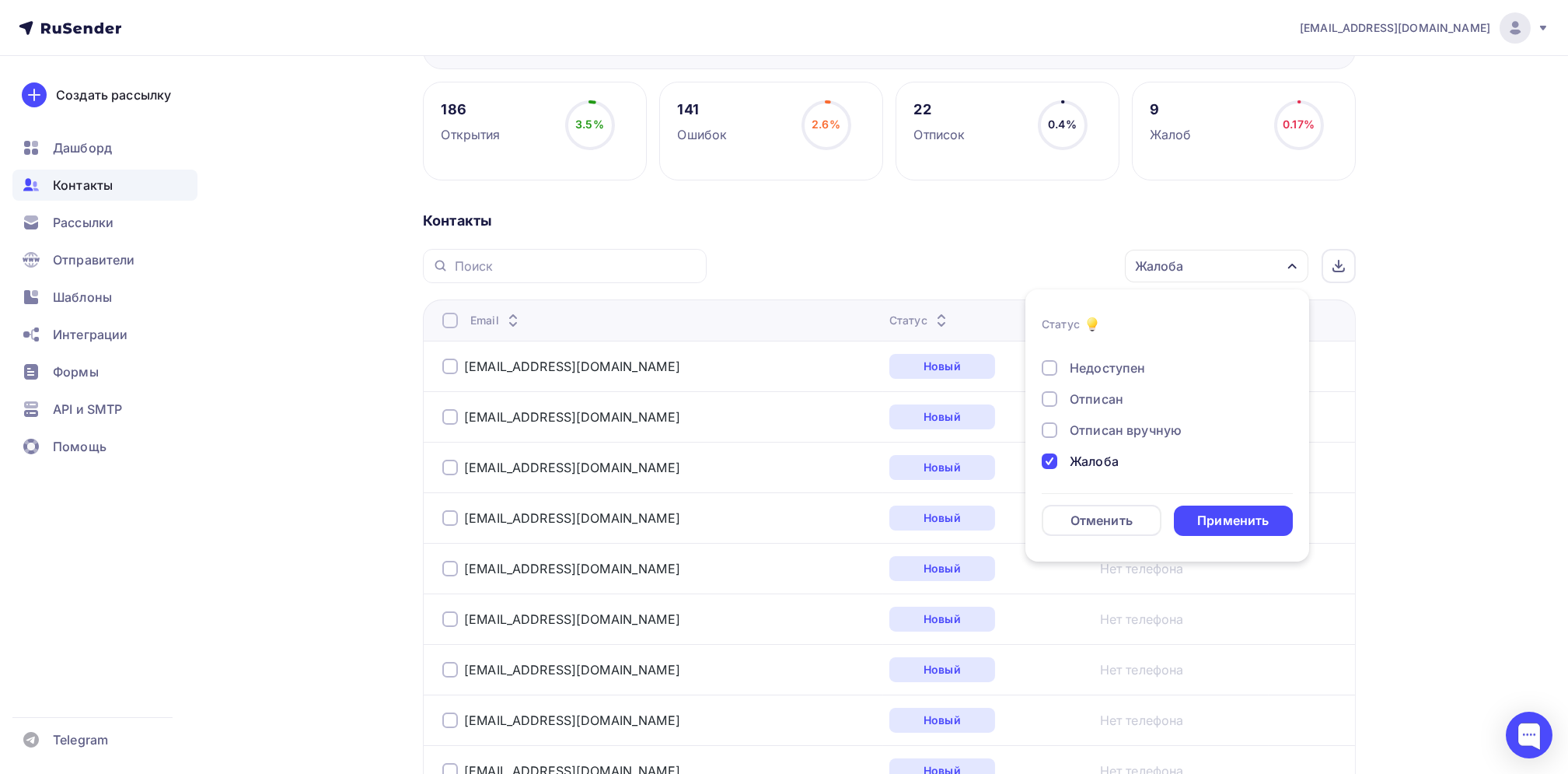
click at [1055, 433] on div at bounding box center [1050, 430] width 16 height 16
click at [1052, 402] on div at bounding box center [1050, 399] width 16 height 16
click at [1228, 521] on div "Применить" at bounding box center [1233, 521] width 71 height 18
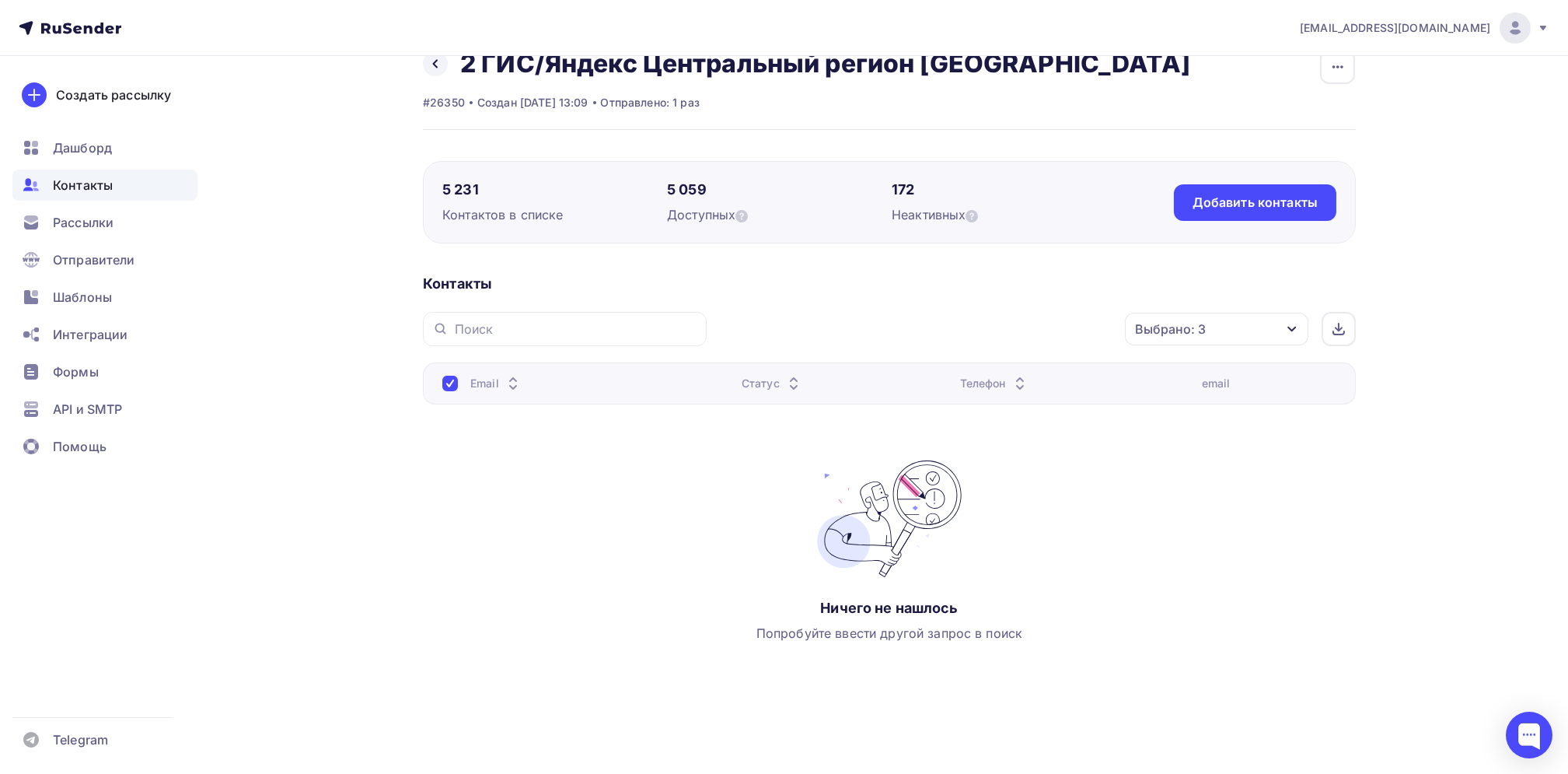
scroll to position [0, 0]
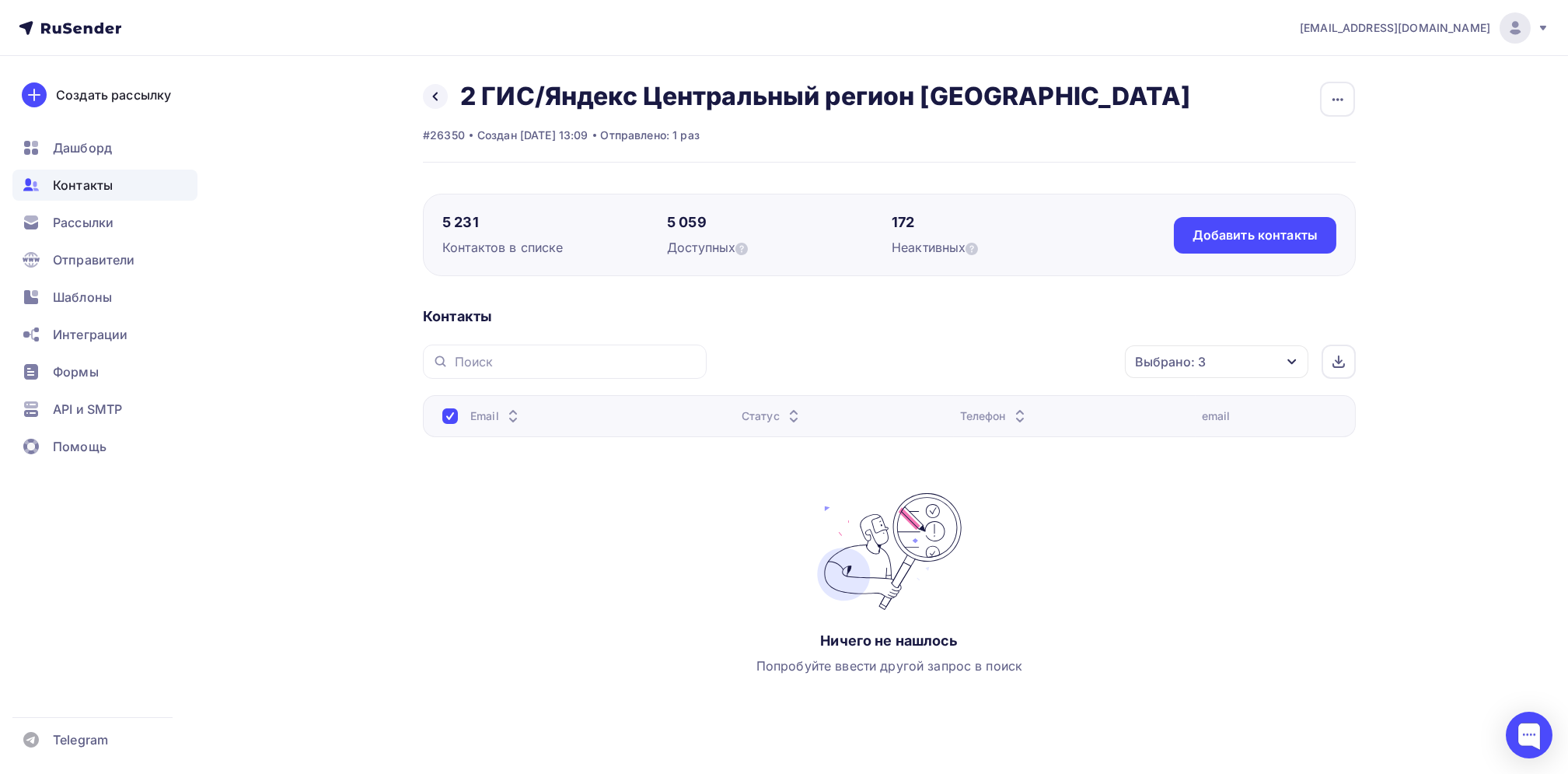
click at [1297, 361] on icon "button" at bounding box center [1292, 362] width 13 height 13
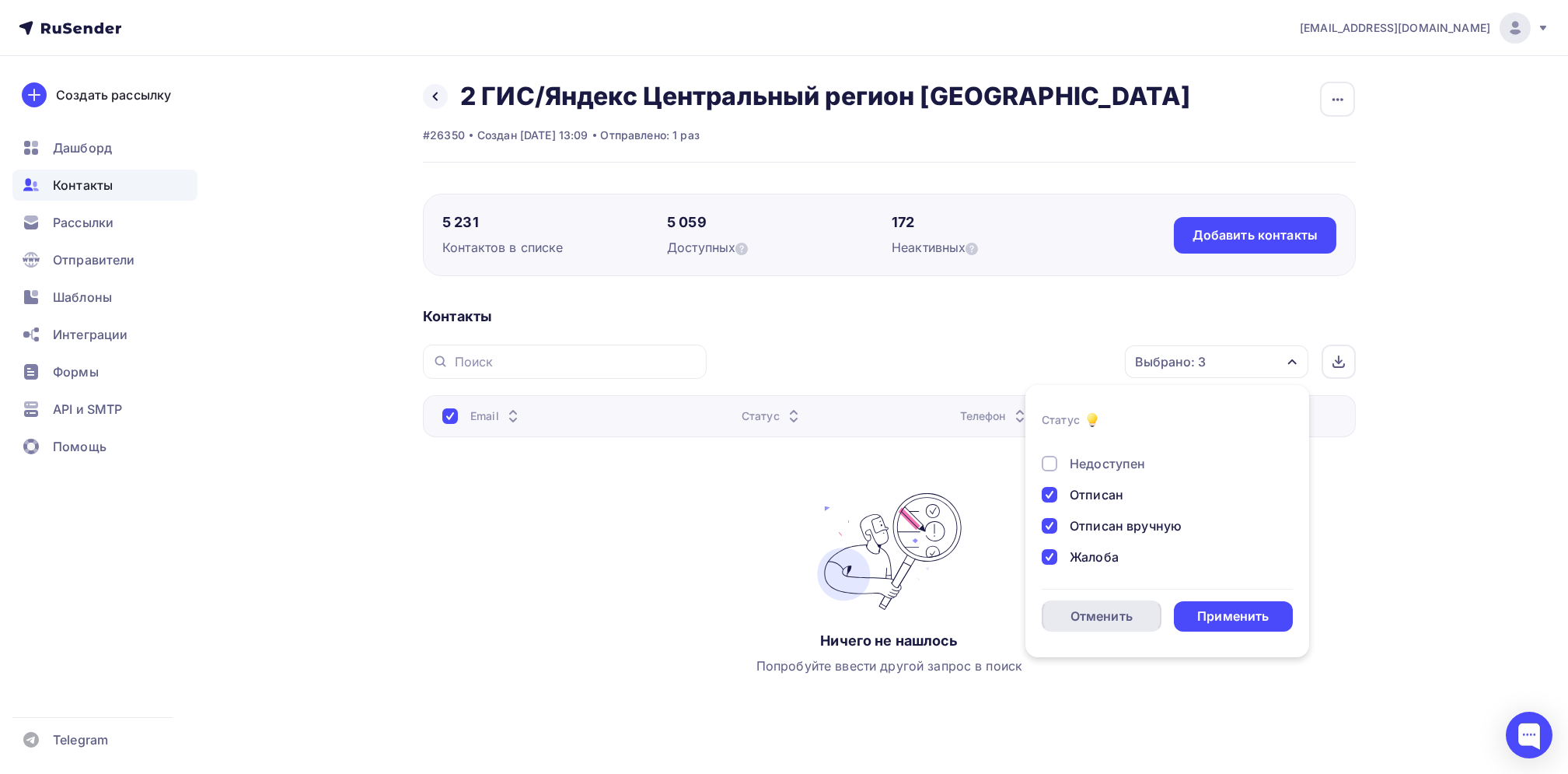
click at [1098, 619] on div "Отменить" at bounding box center [1102, 615] width 62 height 19
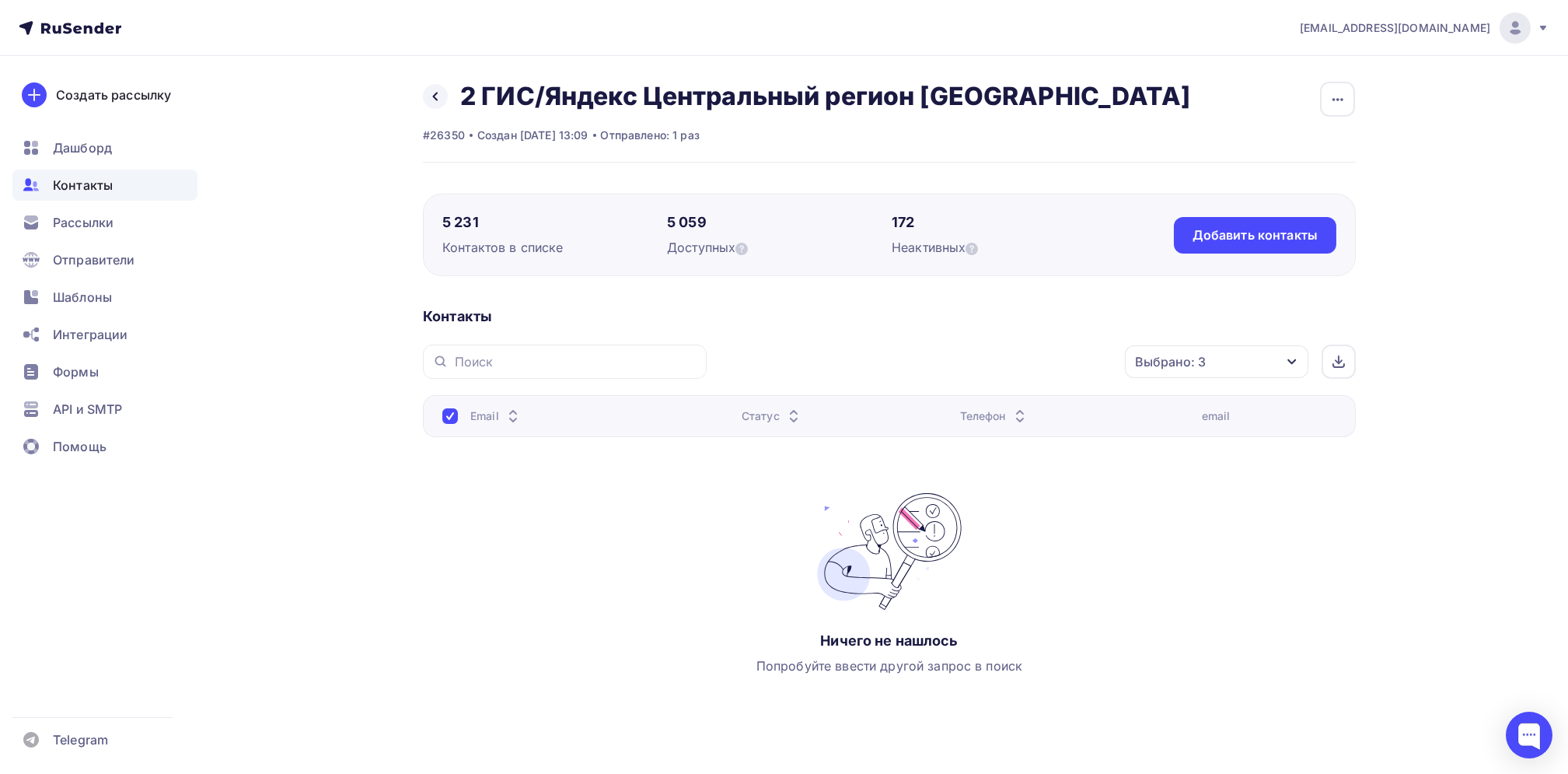
click at [1298, 350] on div "Выбрано: 3" at bounding box center [1216, 362] width 183 height 33
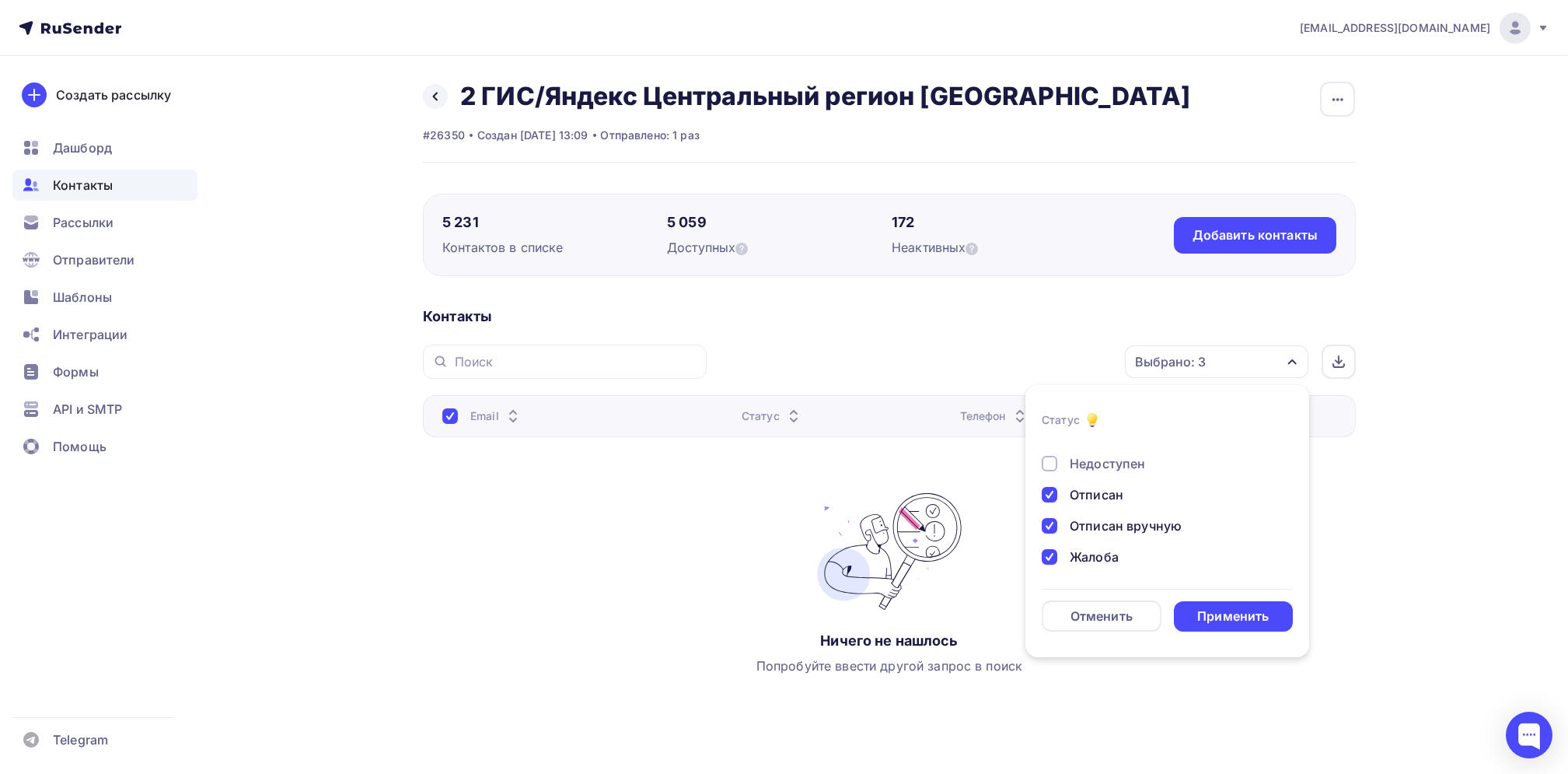
click at [1066, 562] on div "Жалоба" at bounding box center [1158, 557] width 233 height 19
click at [1075, 527] on div "Отписан вручную" at bounding box center [1126, 525] width 112 height 19
click at [1062, 494] on div "Отписан" at bounding box center [1158, 494] width 233 height 19
click at [1227, 619] on div "Применить" at bounding box center [1233, 616] width 71 height 18
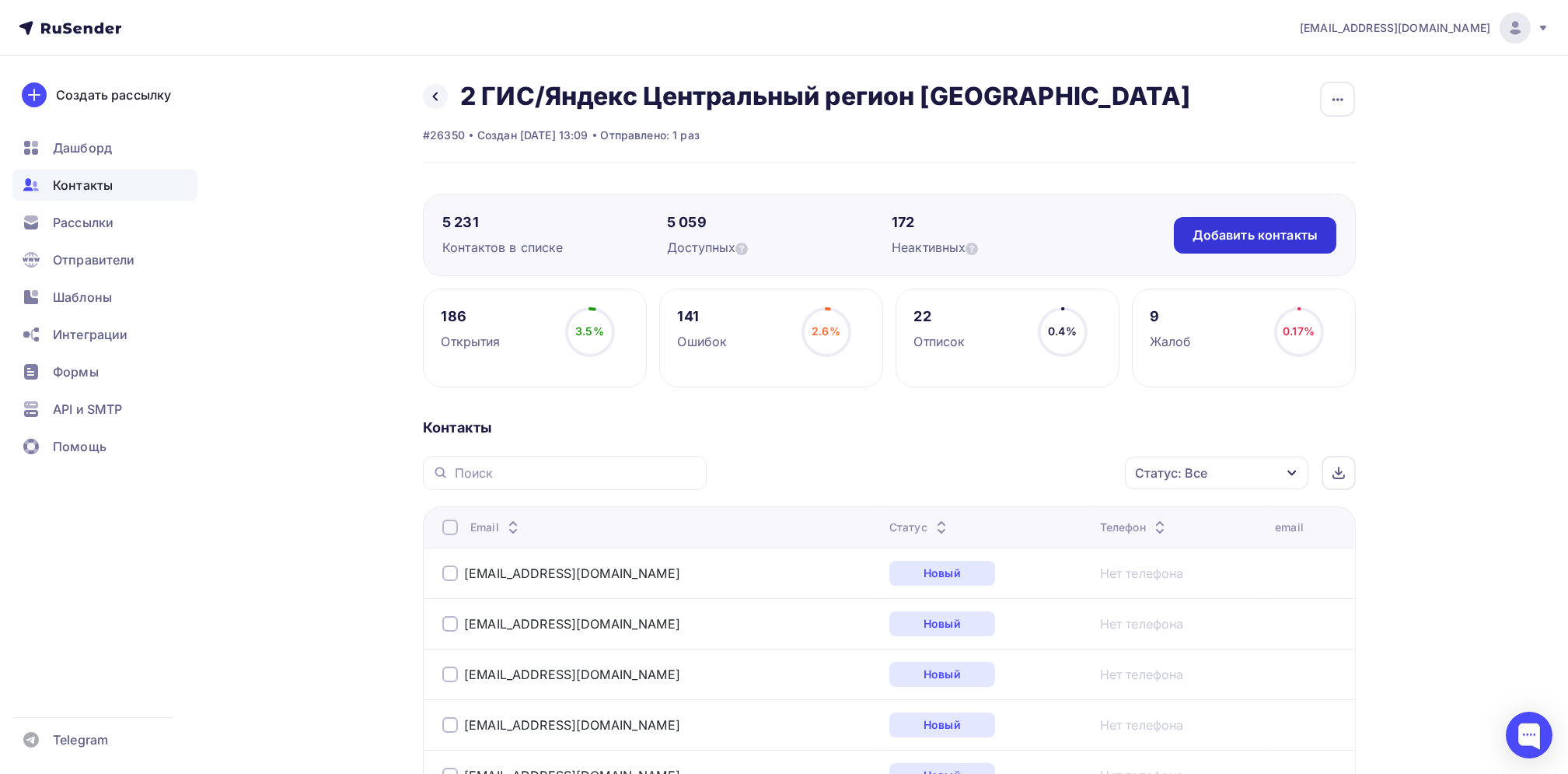
click at [1247, 238] on div "Добавить контакты" at bounding box center [1255, 235] width 125 height 18
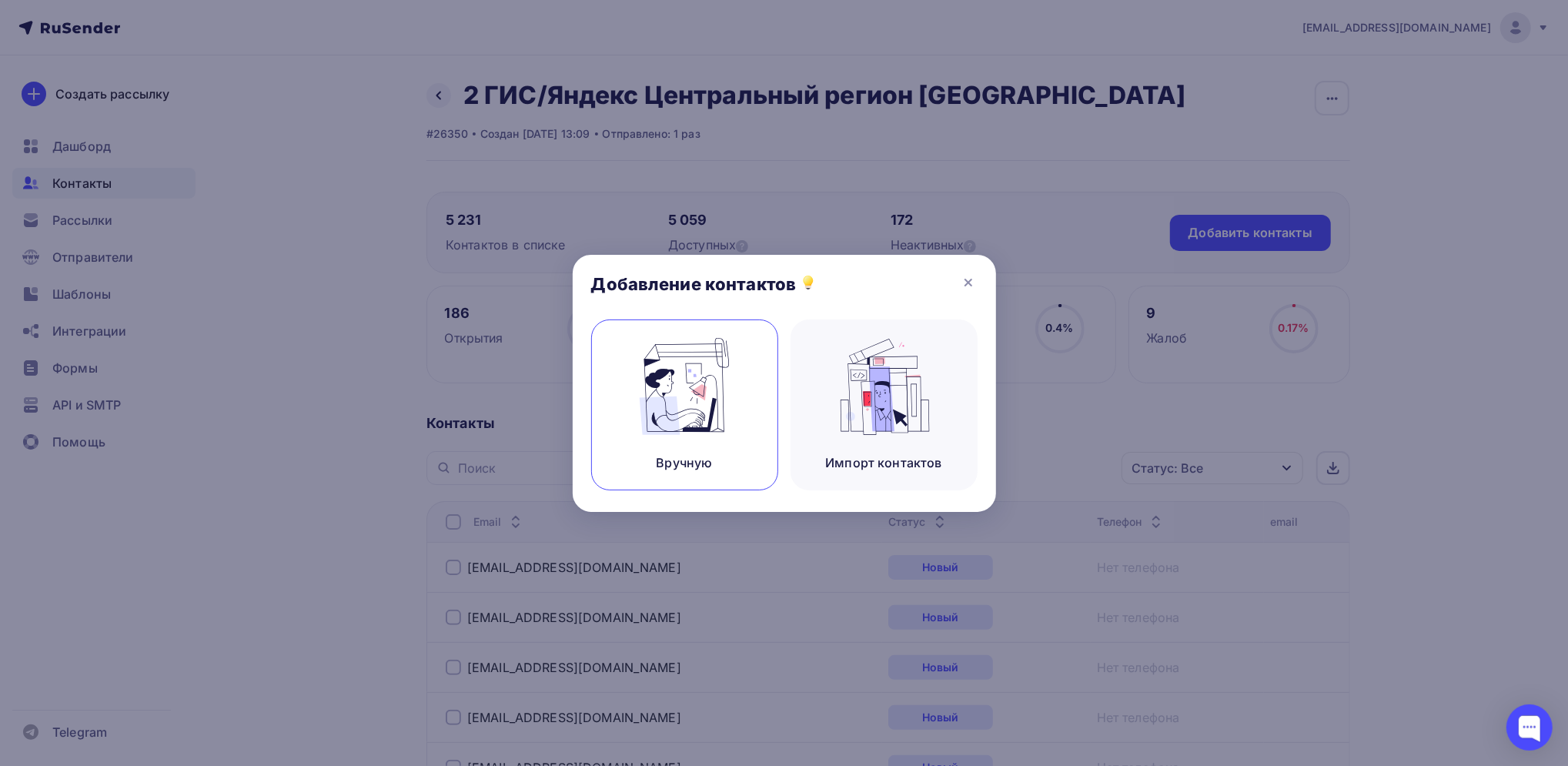
click at [695, 388] on img at bounding box center [684, 386] width 103 height 97
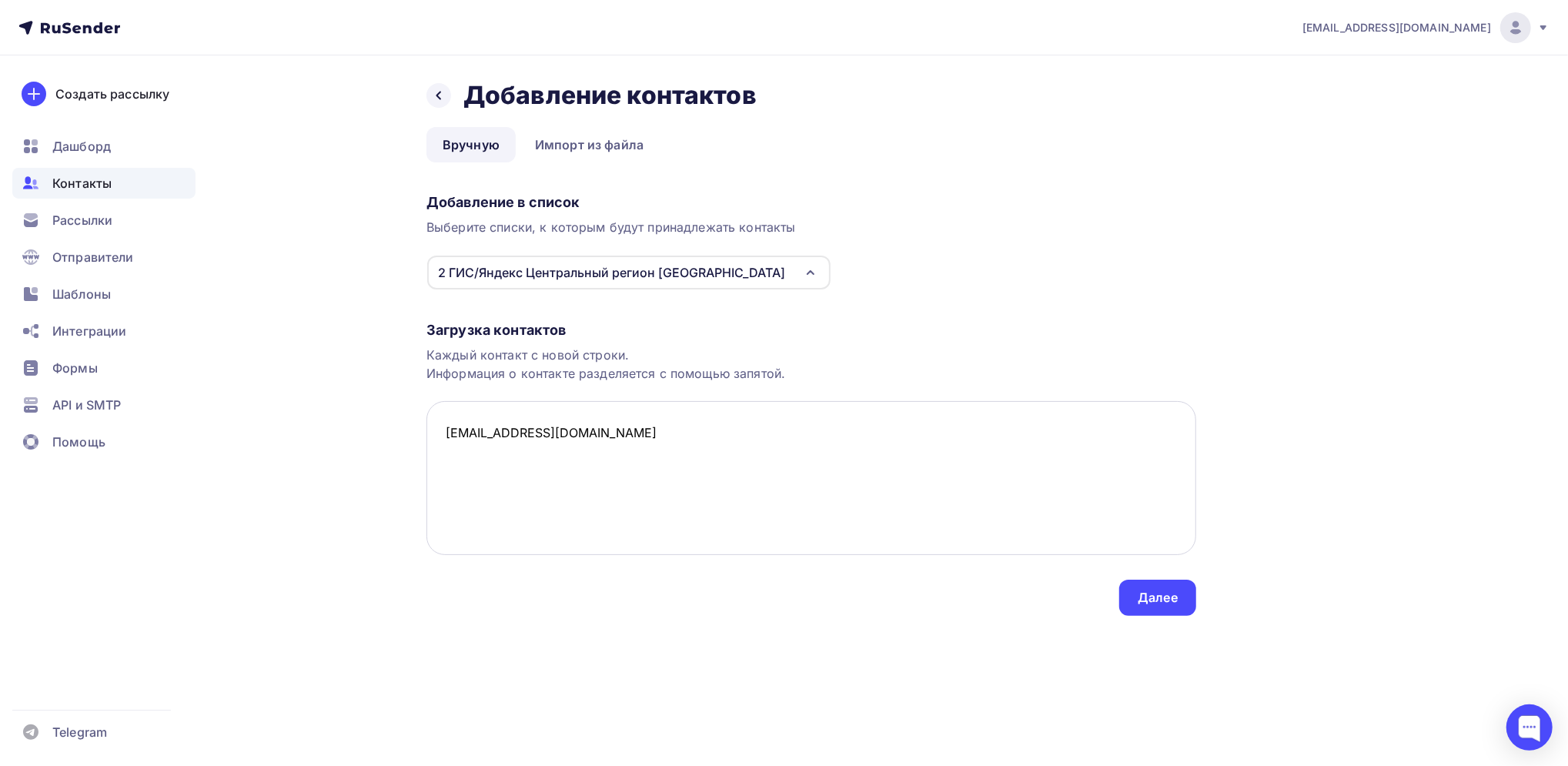
paste textarea "Надежда Ткаченко <tkachenko@sorl.ru>"
drag, startPoint x: 569, startPoint y: 456, endPoint x: 419, endPoint y: 454, distance: 150.0
click at [419, 454] on div "Назад Добавление контактов Добавление контактов Вручную Импорт из файла Вручную…" at bounding box center [784, 366] width 1262 height 622
click at [612, 455] on textarea "s.makarova@bawm.ru tkachenko@sorl.ru>" at bounding box center [812, 479] width 770 height 154
type textarea "s.makarova@bawm.ru tkachenko@sorl.ru"
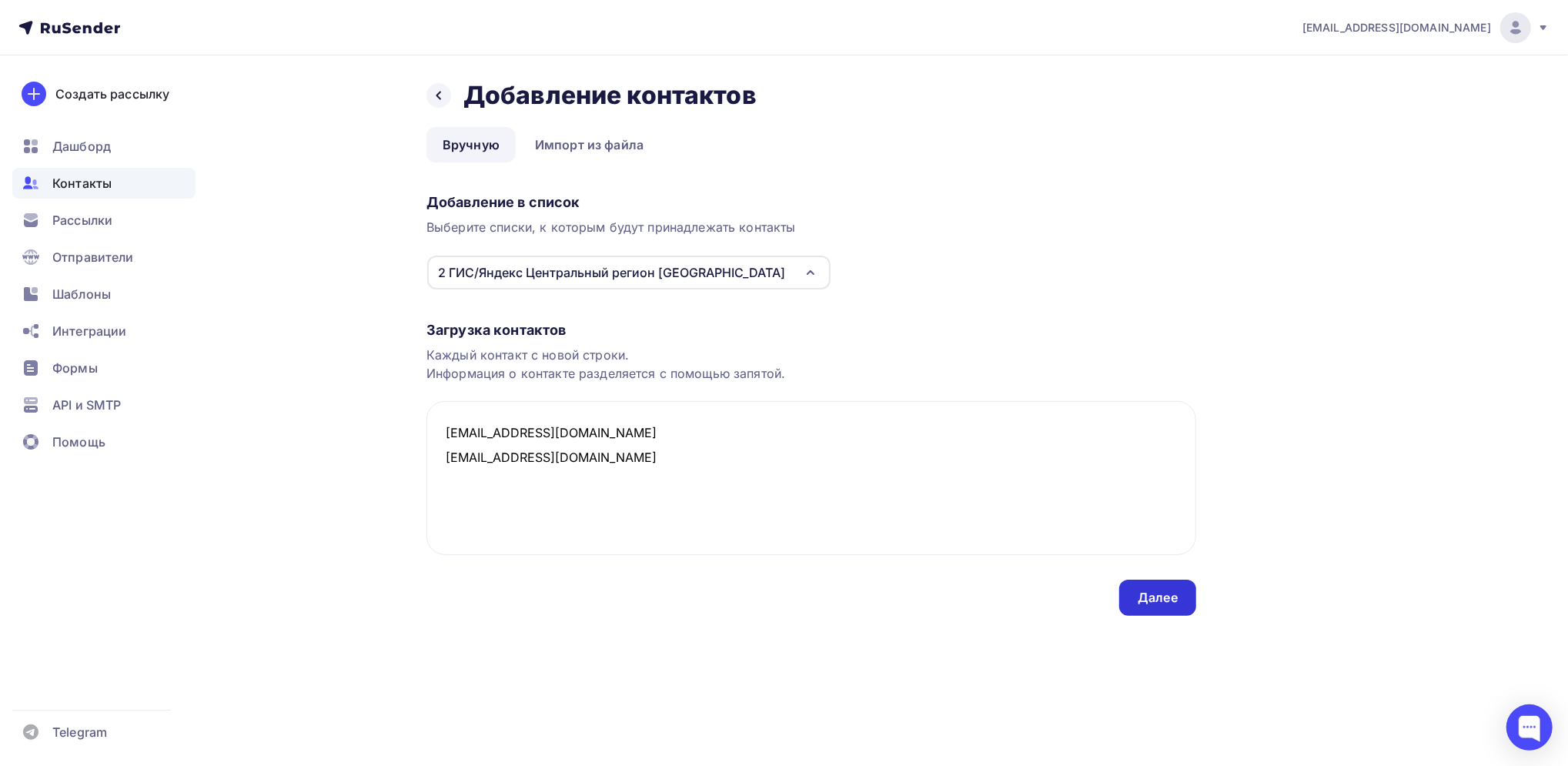
click at [1164, 602] on div "Далее" at bounding box center [1157, 597] width 40 height 17
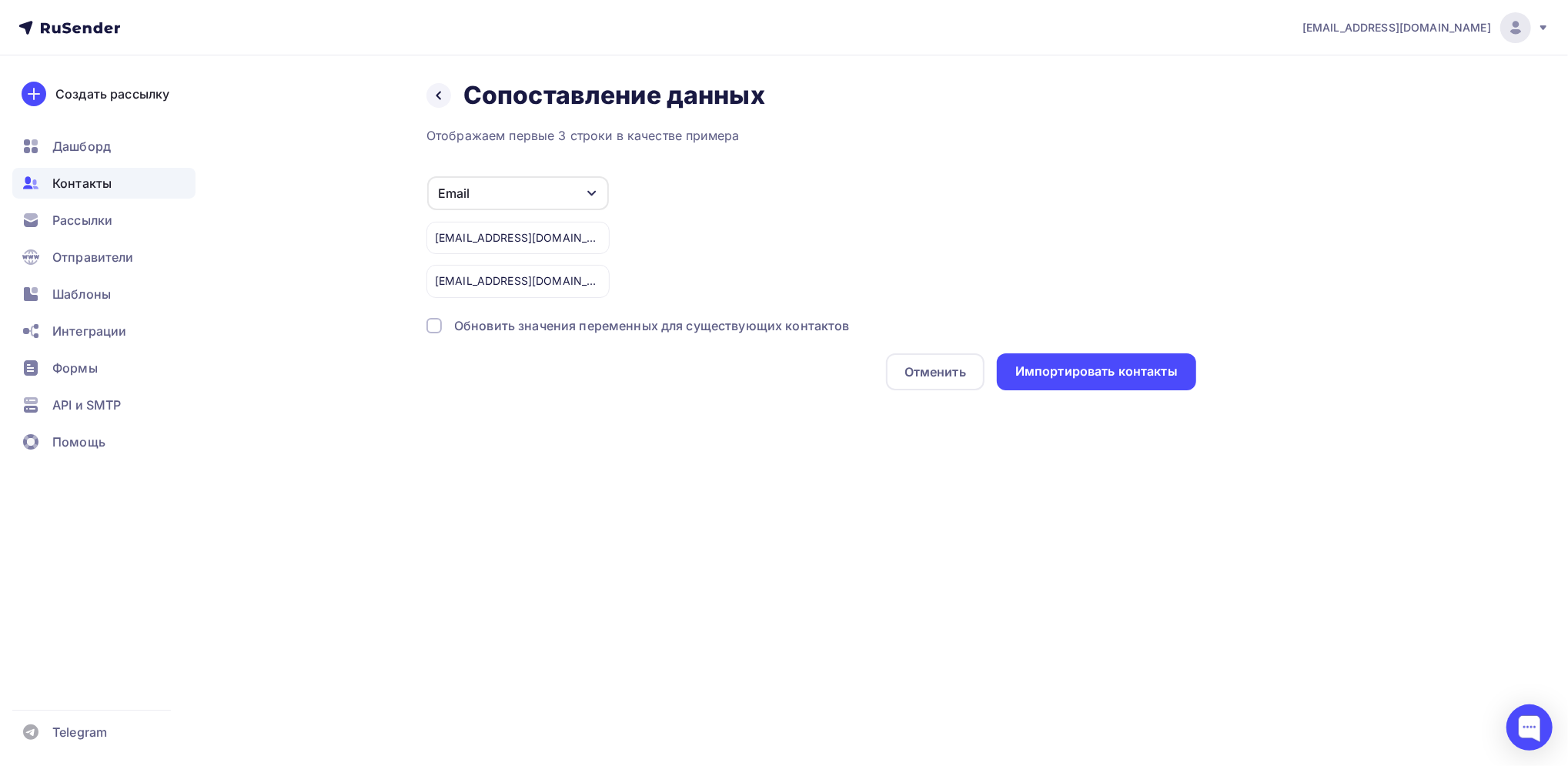
click at [436, 324] on div at bounding box center [434, 325] width 15 height 15
click at [1039, 373] on div "Импортировать контакты" at bounding box center [1096, 371] width 162 height 17
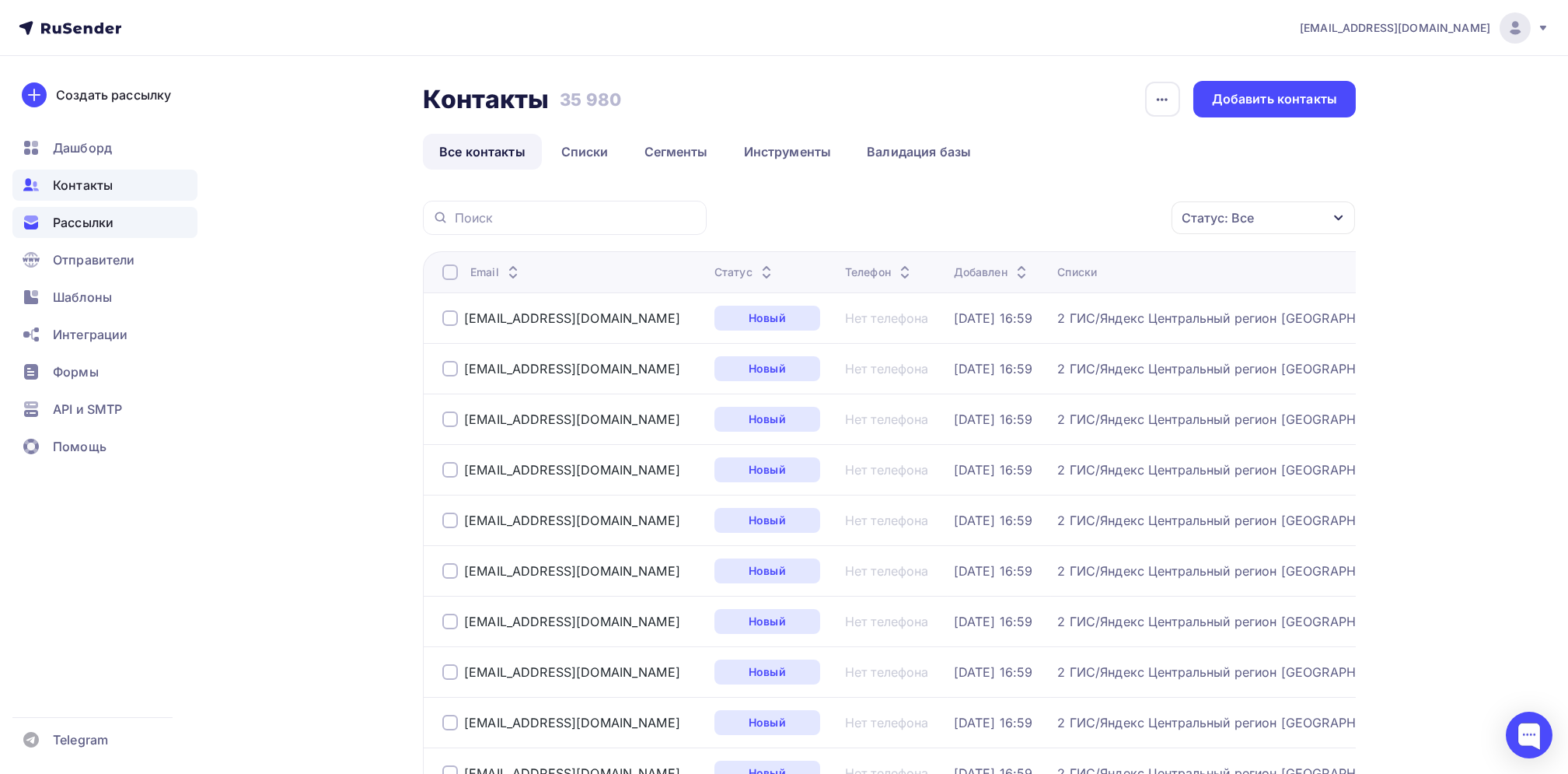
click at [67, 218] on span "Рассылки" at bounding box center [83, 222] width 60 height 19
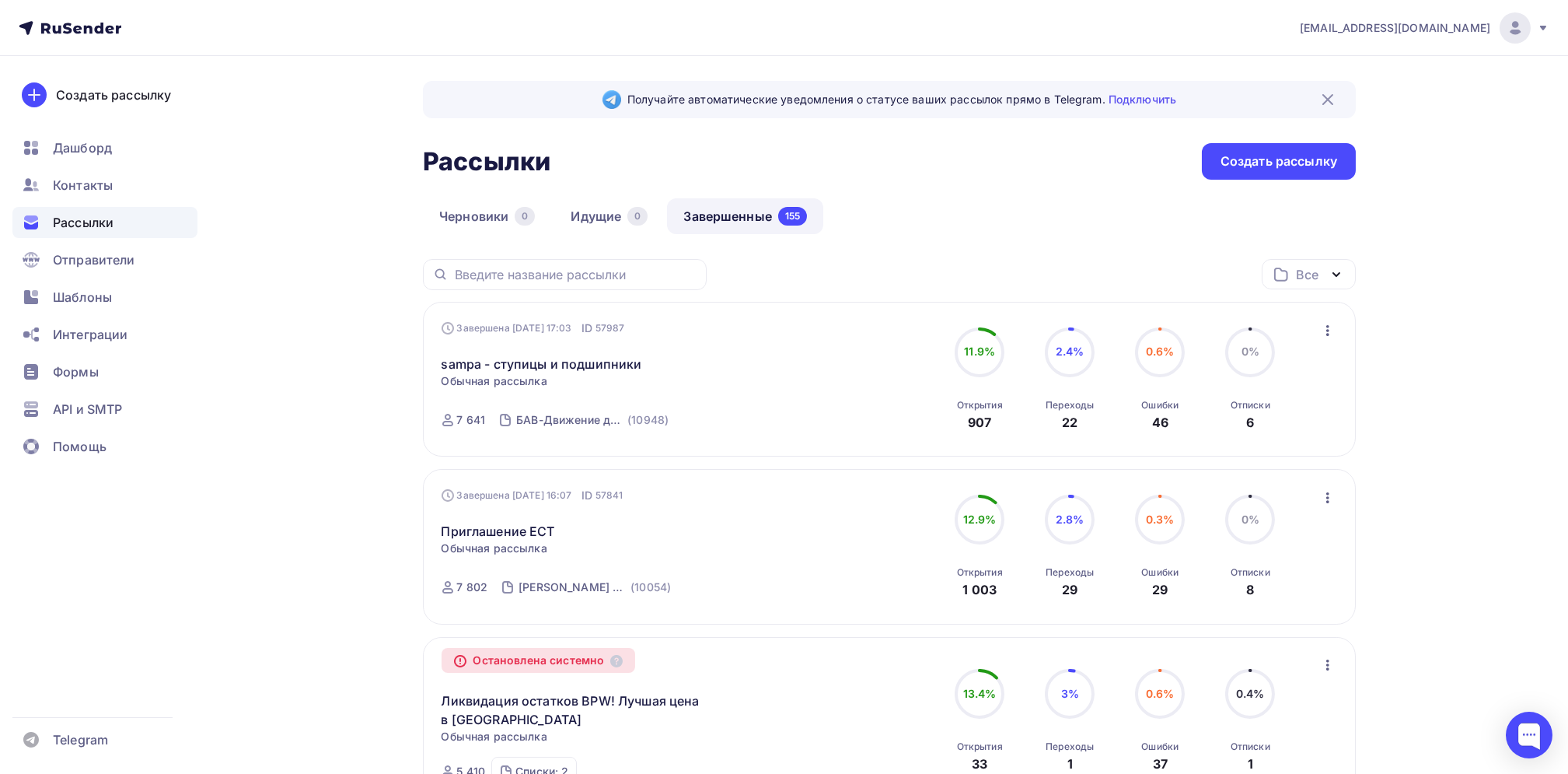
click at [91, 221] on span "Рассылки" at bounding box center [83, 222] width 60 height 19
click at [88, 293] on span "Шаблоны" at bounding box center [82, 296] width 59 height 19
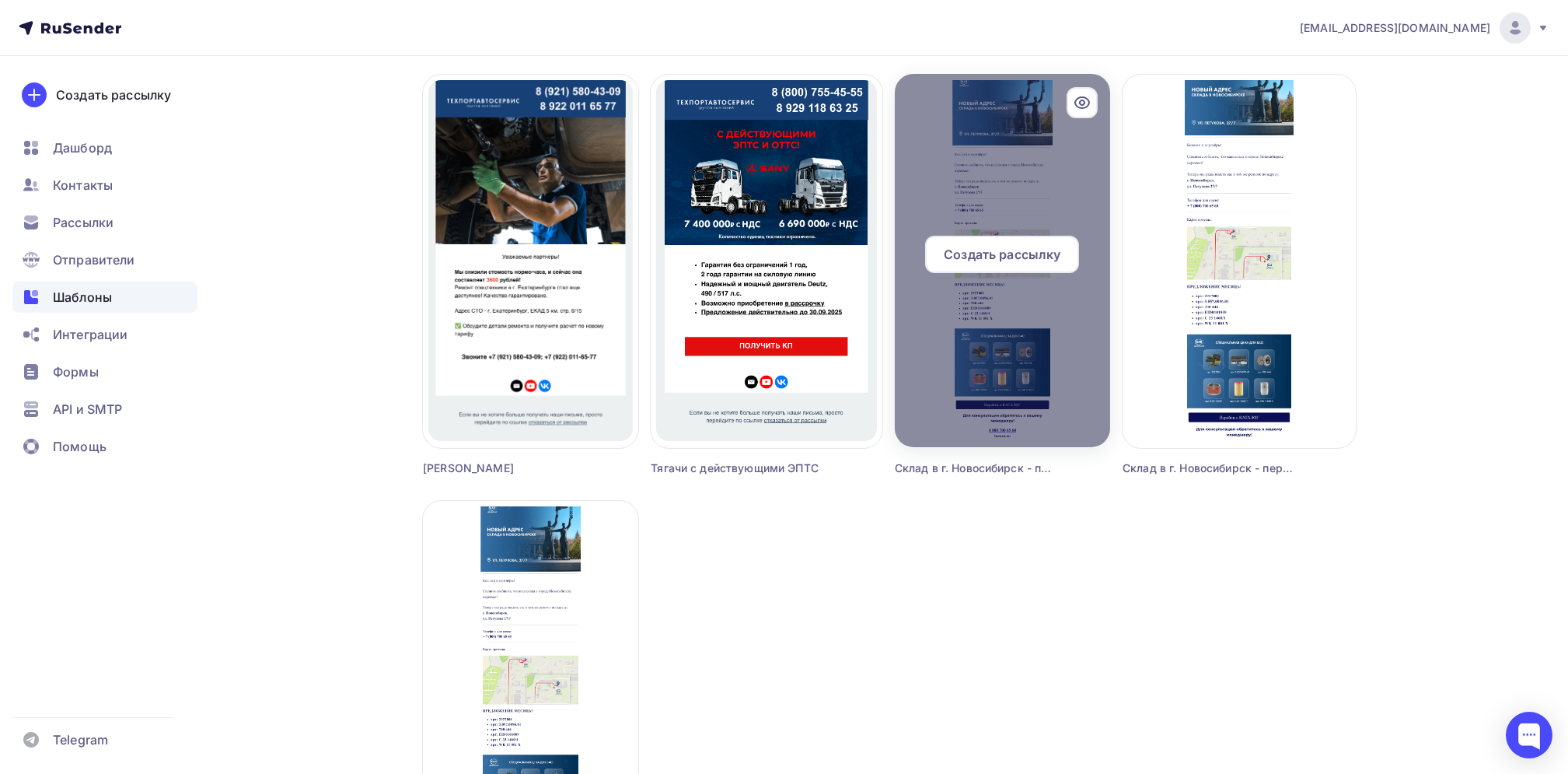
scroll to position [933, 0]
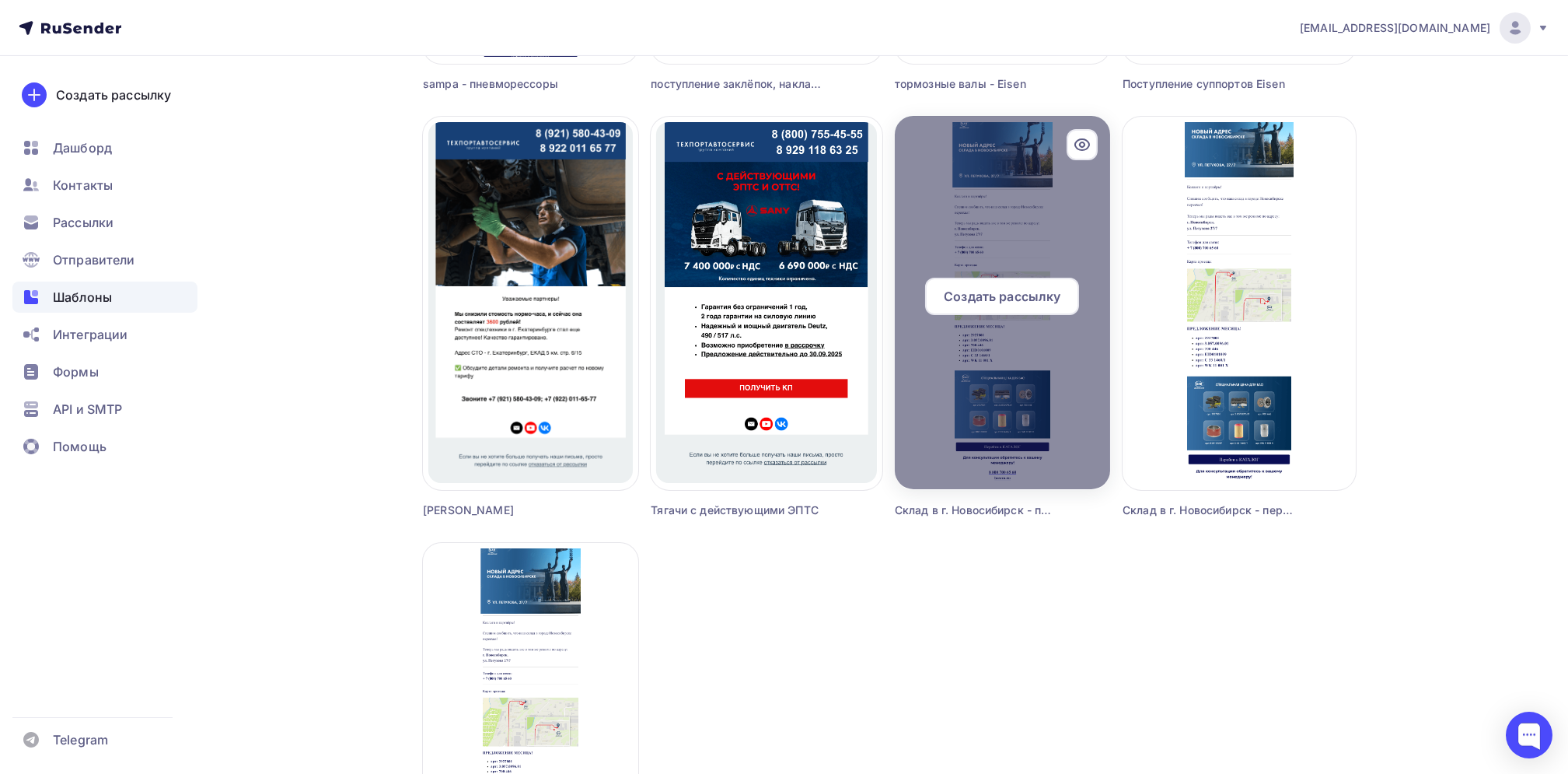
click at [1040, 297] on span "Создать рассылку" at bounding box center [1003, 295] width 117 height 19
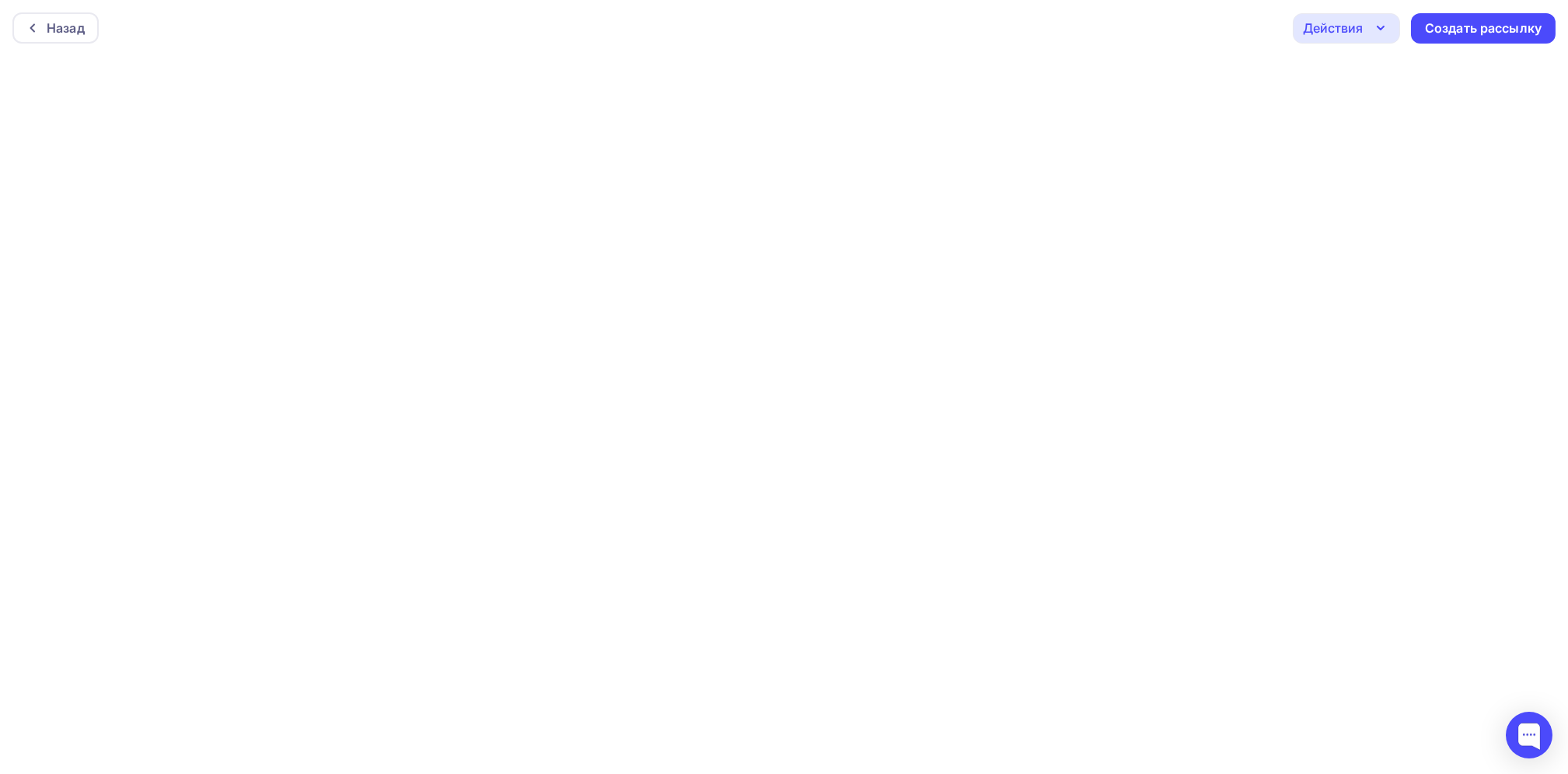
click at [1390, 25] on icon "button" at bounding box center [1380, 27] width 19 height 19
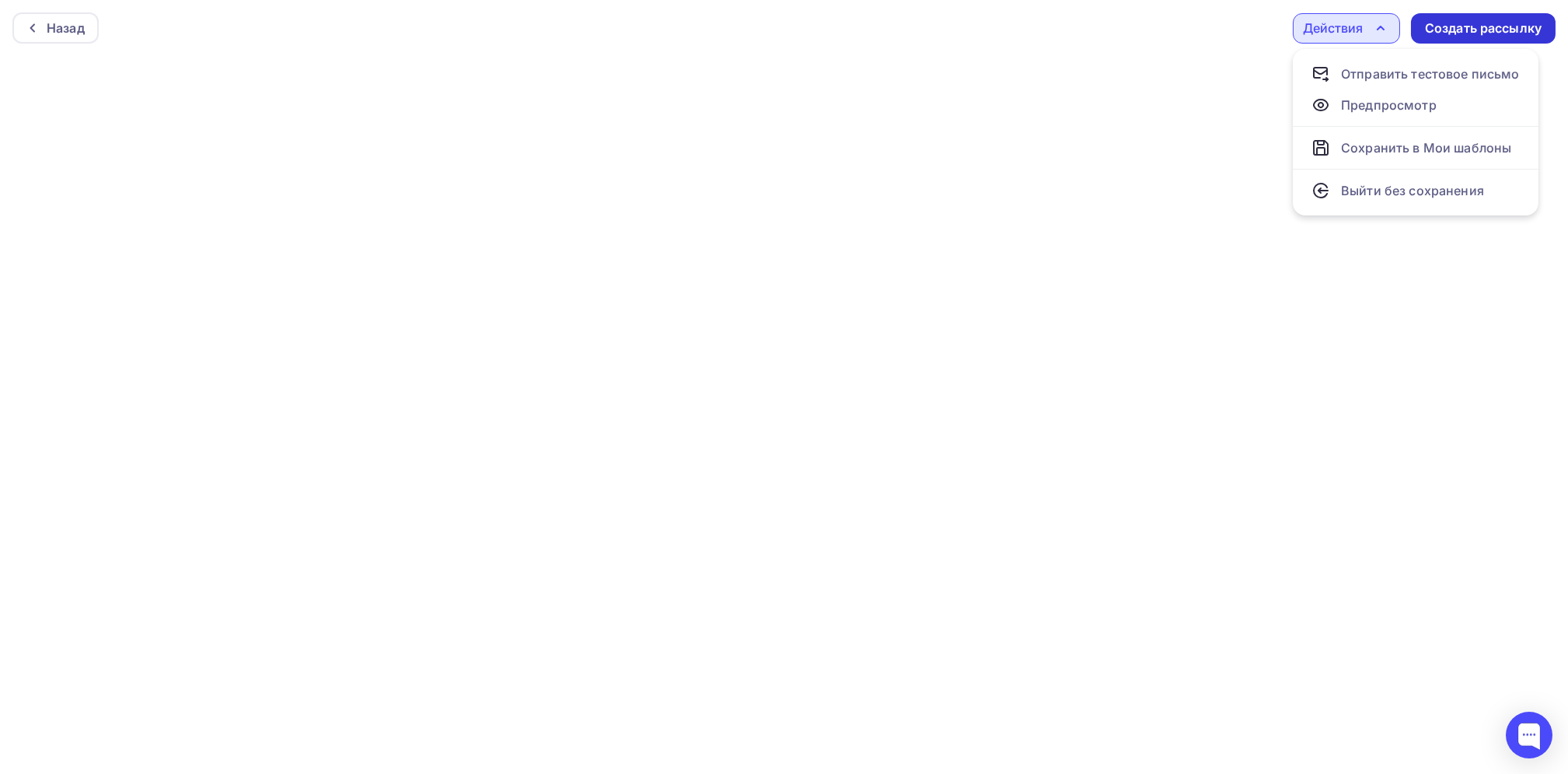
click at [1502, 19] on div "Создать рассылку" at bounding box center [1483, 28] width 117 height 18
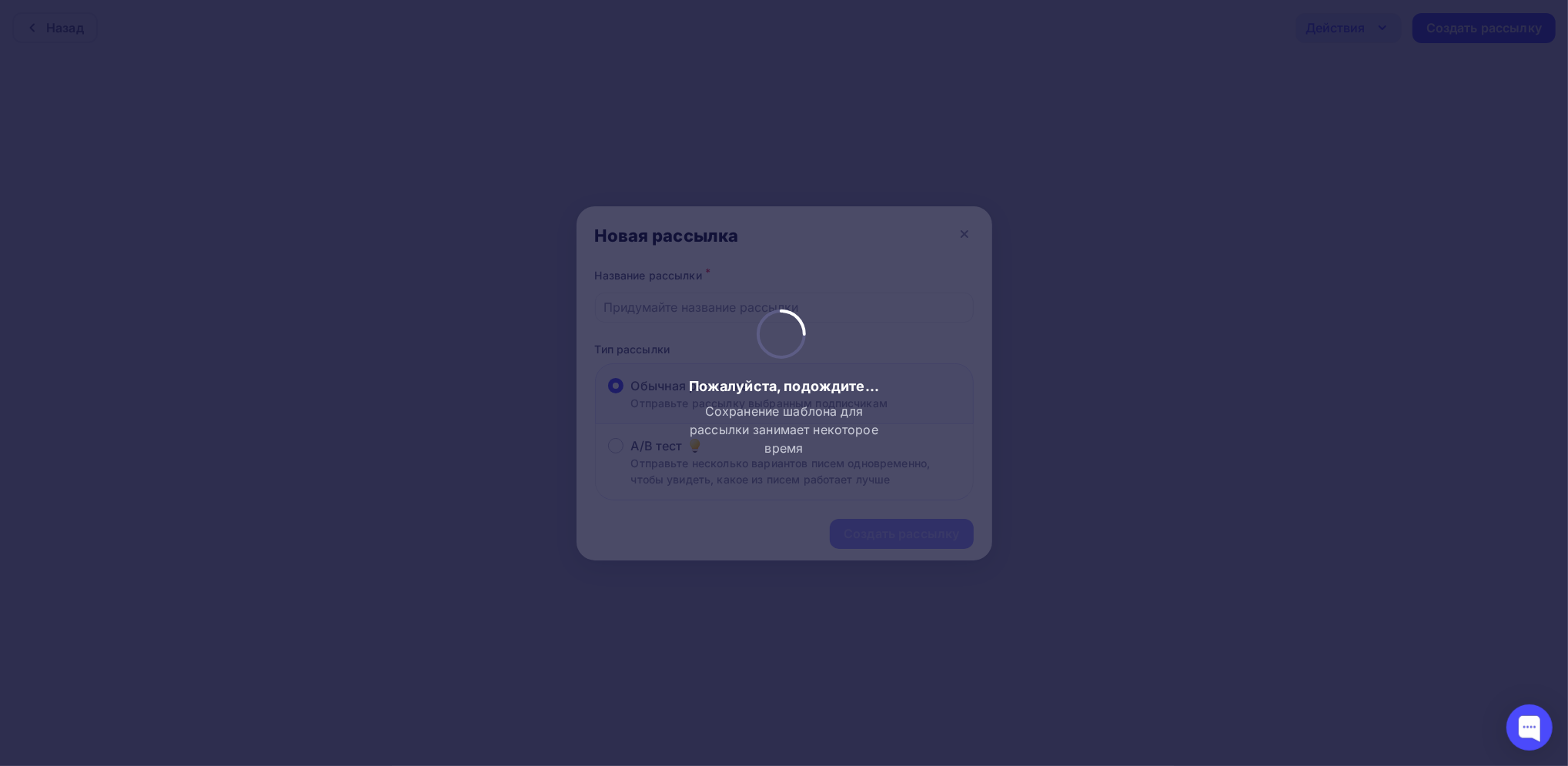
click at [1223, 327] on div at bounding box center [784, 383] width 1568 height 766
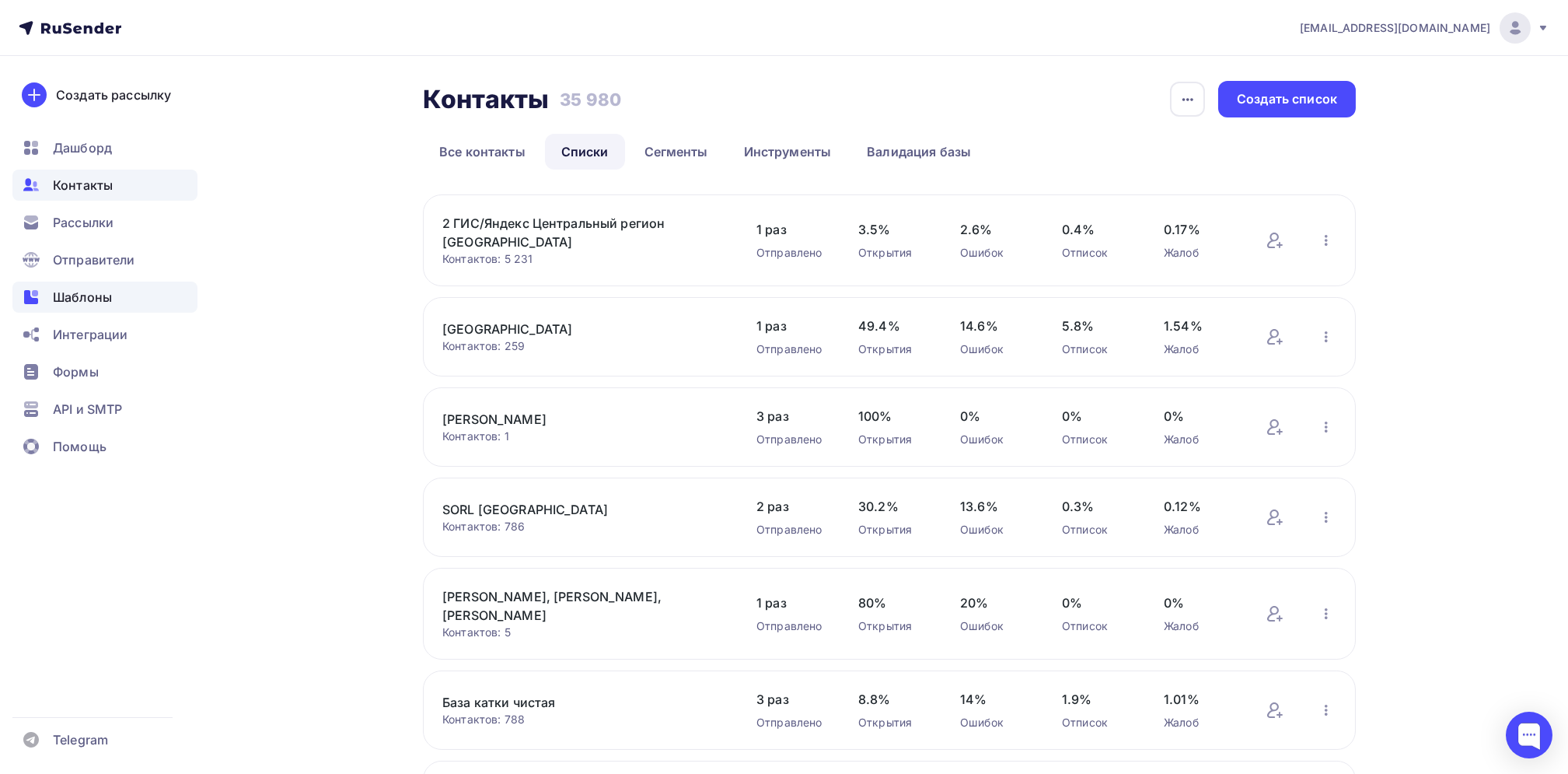
click at [96, 293] on span "Шаблоны" at bounding box center [82, 296] width 59 height 19
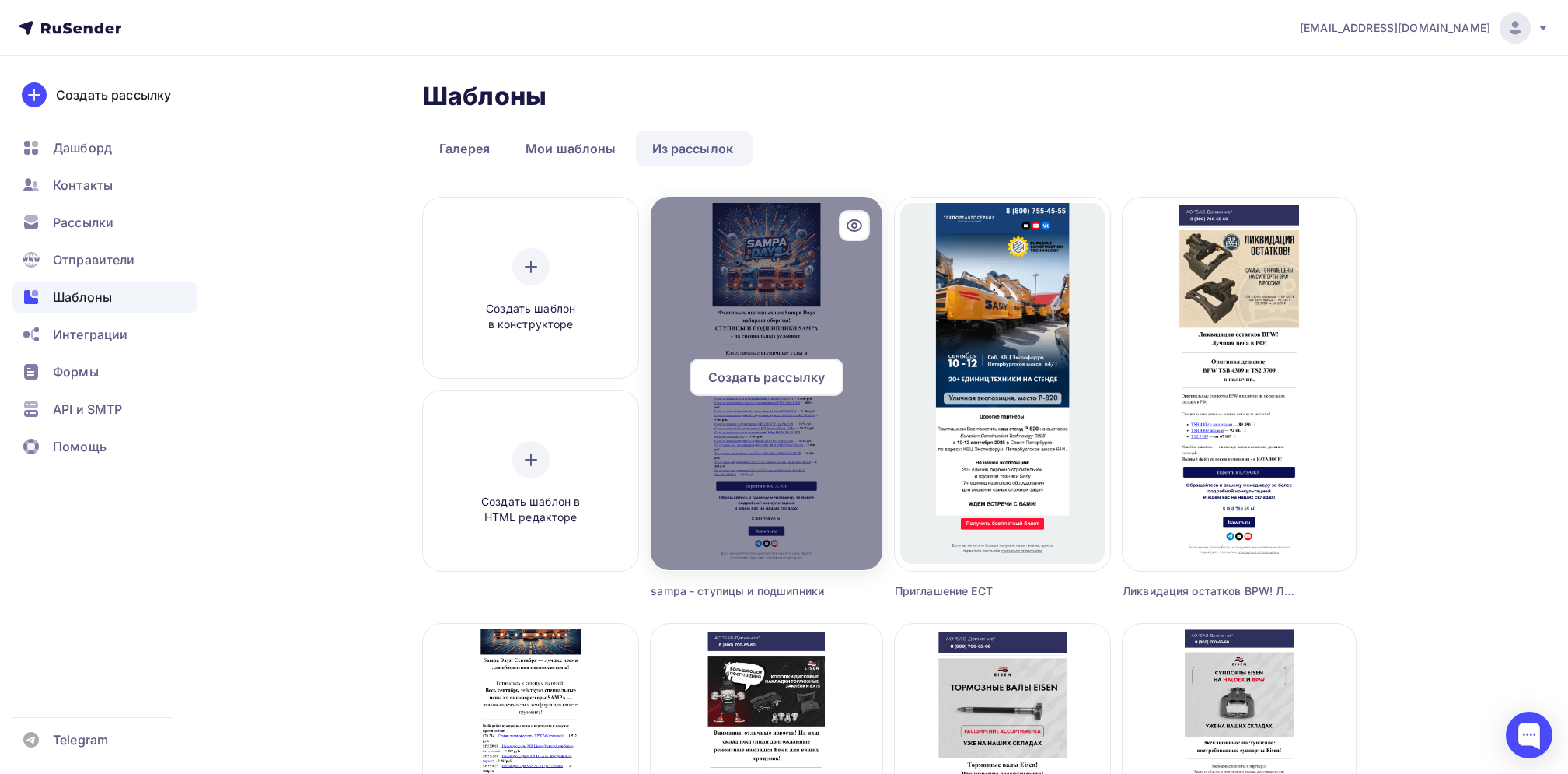
click at [860, 231] on icon at bounding box center [854, 225] width 19 height 19
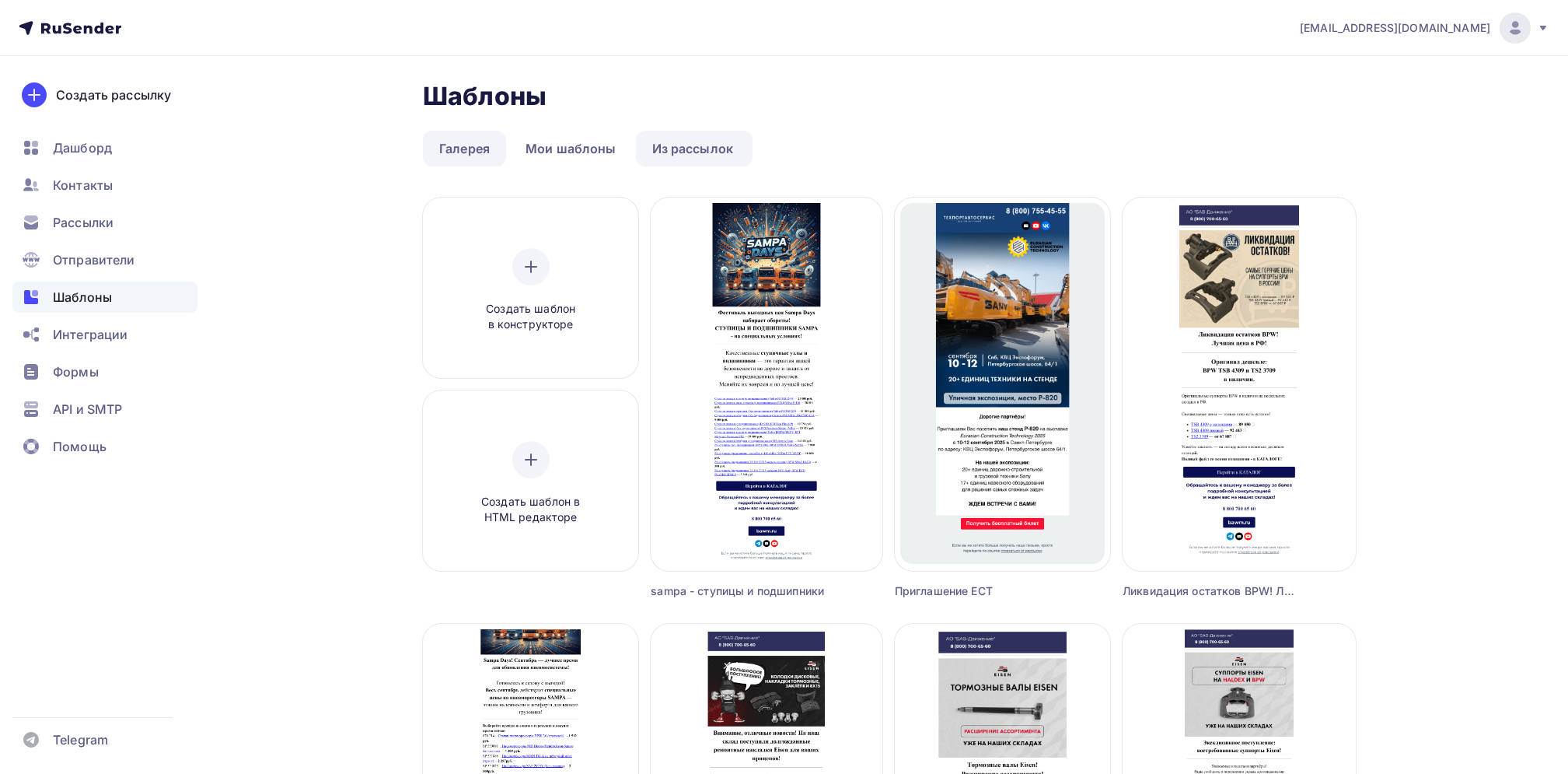
click at [460, 146] on link "Галерея" at bounding box center [464, 148] width 83 height 36
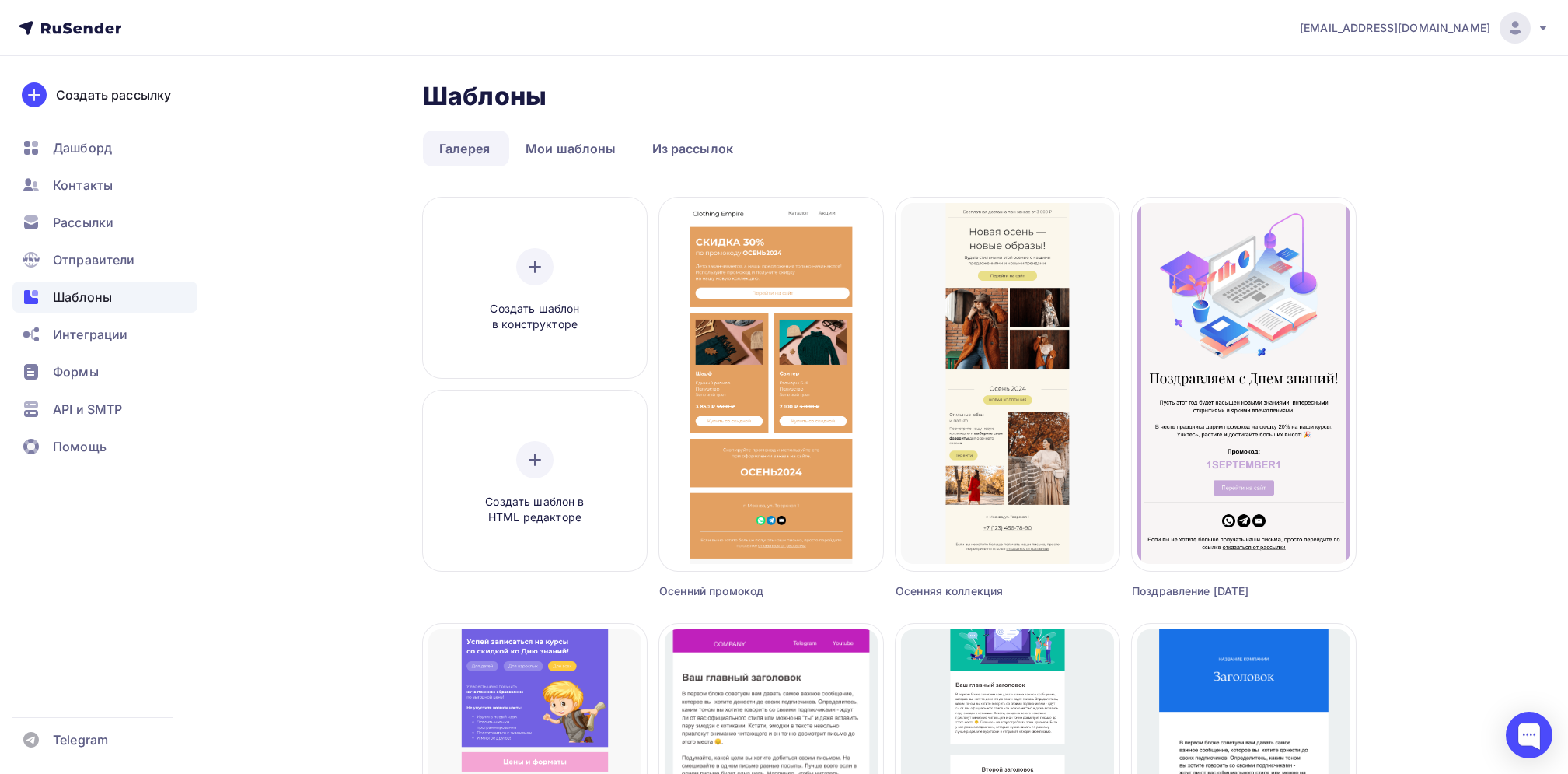
click at [1540, 27] on icon at bounding box center [1543, 27] width 13 height 13
click at [1446, 29] on span "[EMAIL_ADDRESS][DOMAIN_NAME]" at bounding box center [1395, 28] width 190 height 16
click at [1507, 32] on img at bounding box center [1514, 27] width 19 height 19
click at [1358, 60] on span "Аккаунт" at bounding box center [1342, 68] width 52 height 19
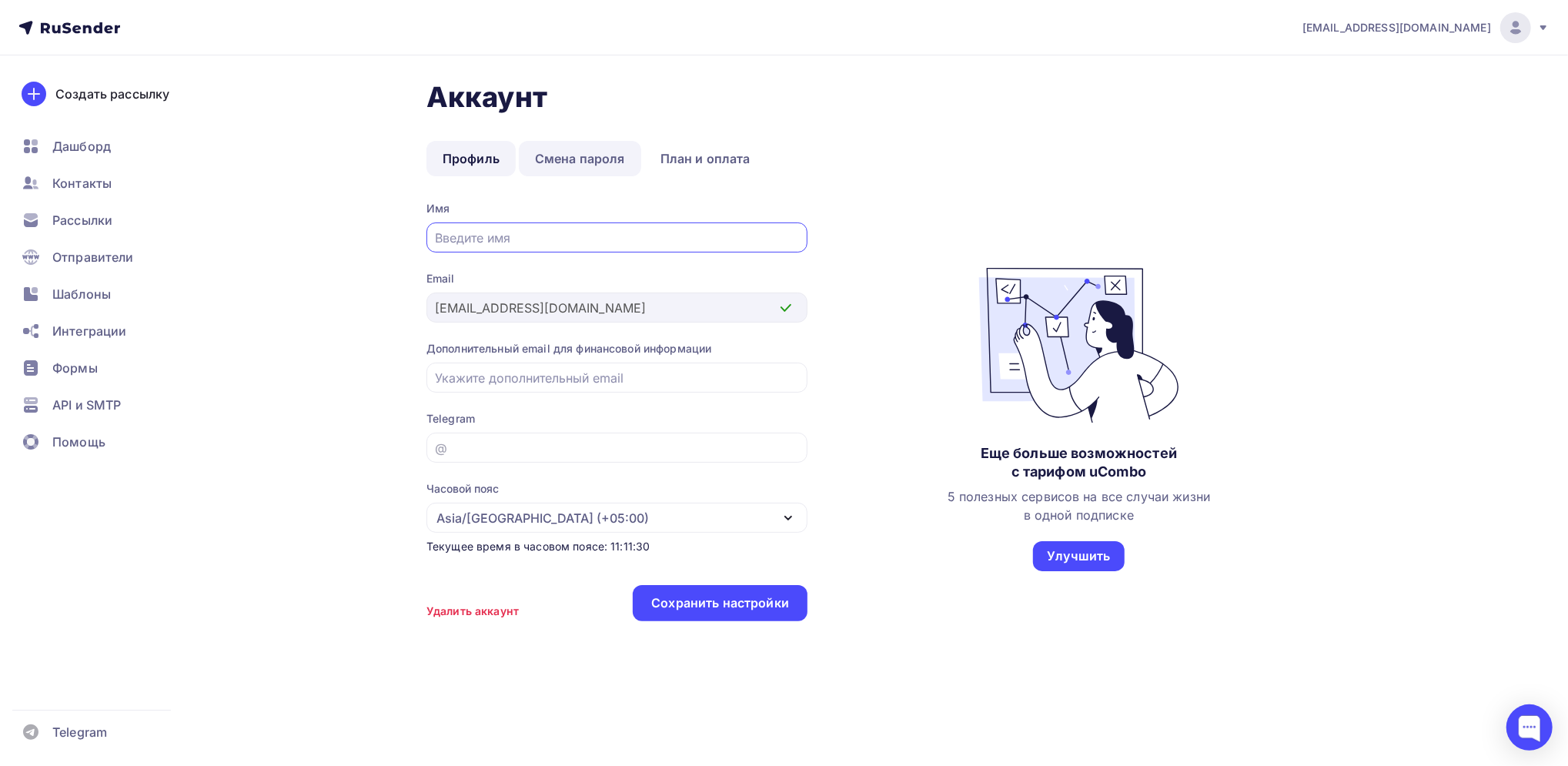
click at [573, 166] on link "Смена пароля" at bounding box center [580, 158] width 123 height 36
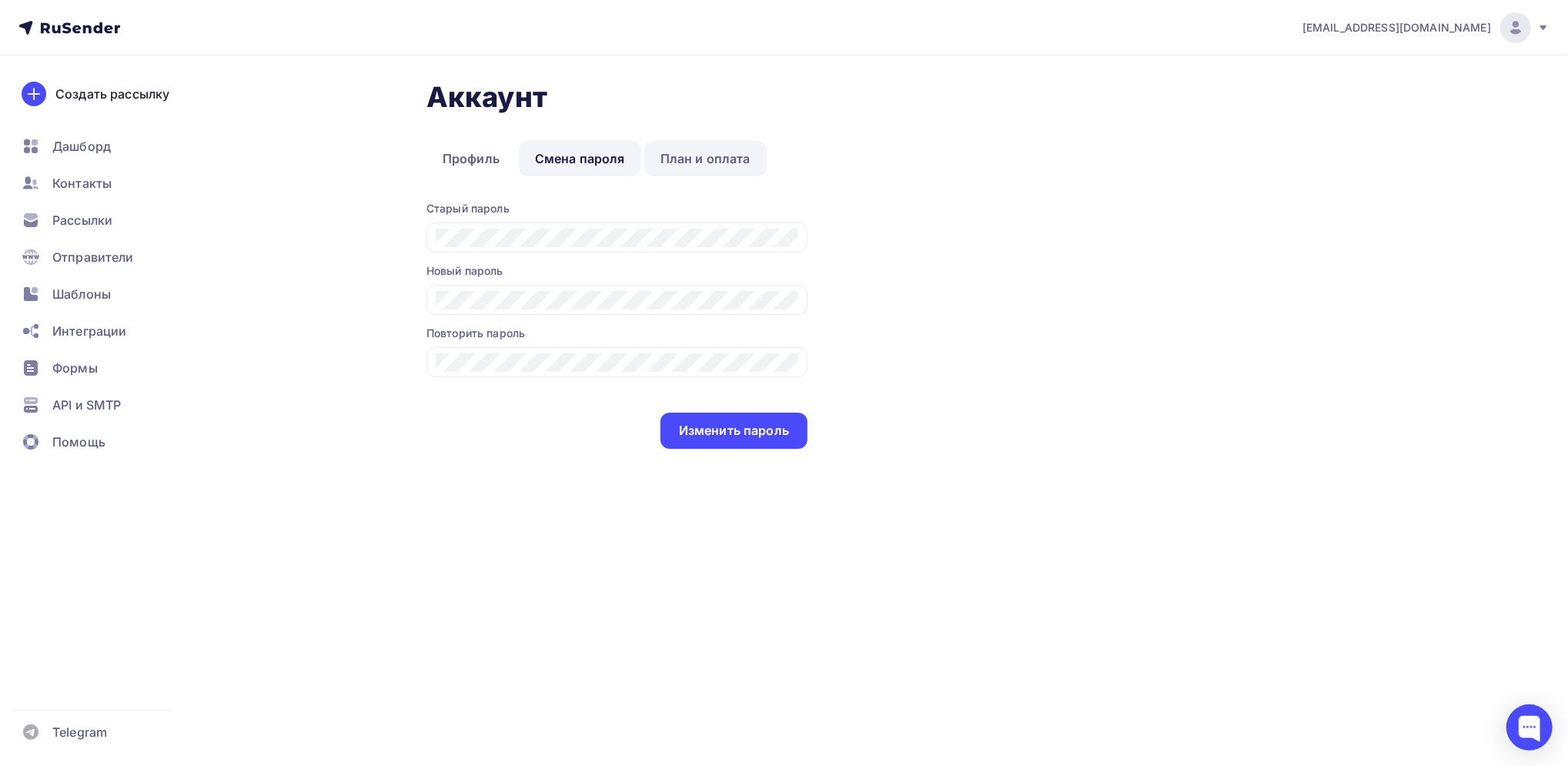
click at [686, 160] on link "План и оплата" at bounding box center [705, 158] width 123 height 36
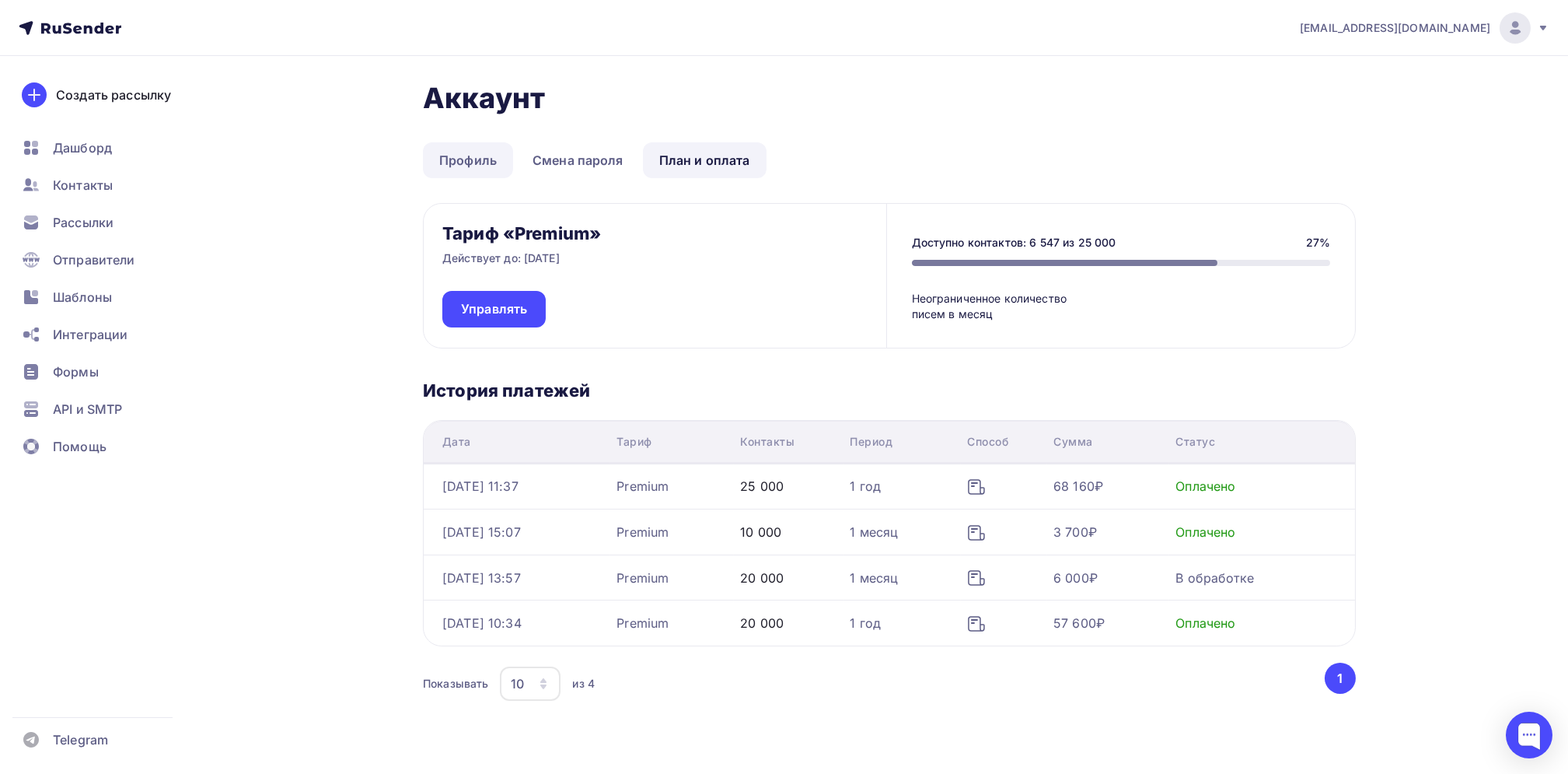
click at [468, 166] on link "Профиль" at bounding box center [468, 160] width 91 height 36
